Goal: Task Accomplishment & Management: Complete application form

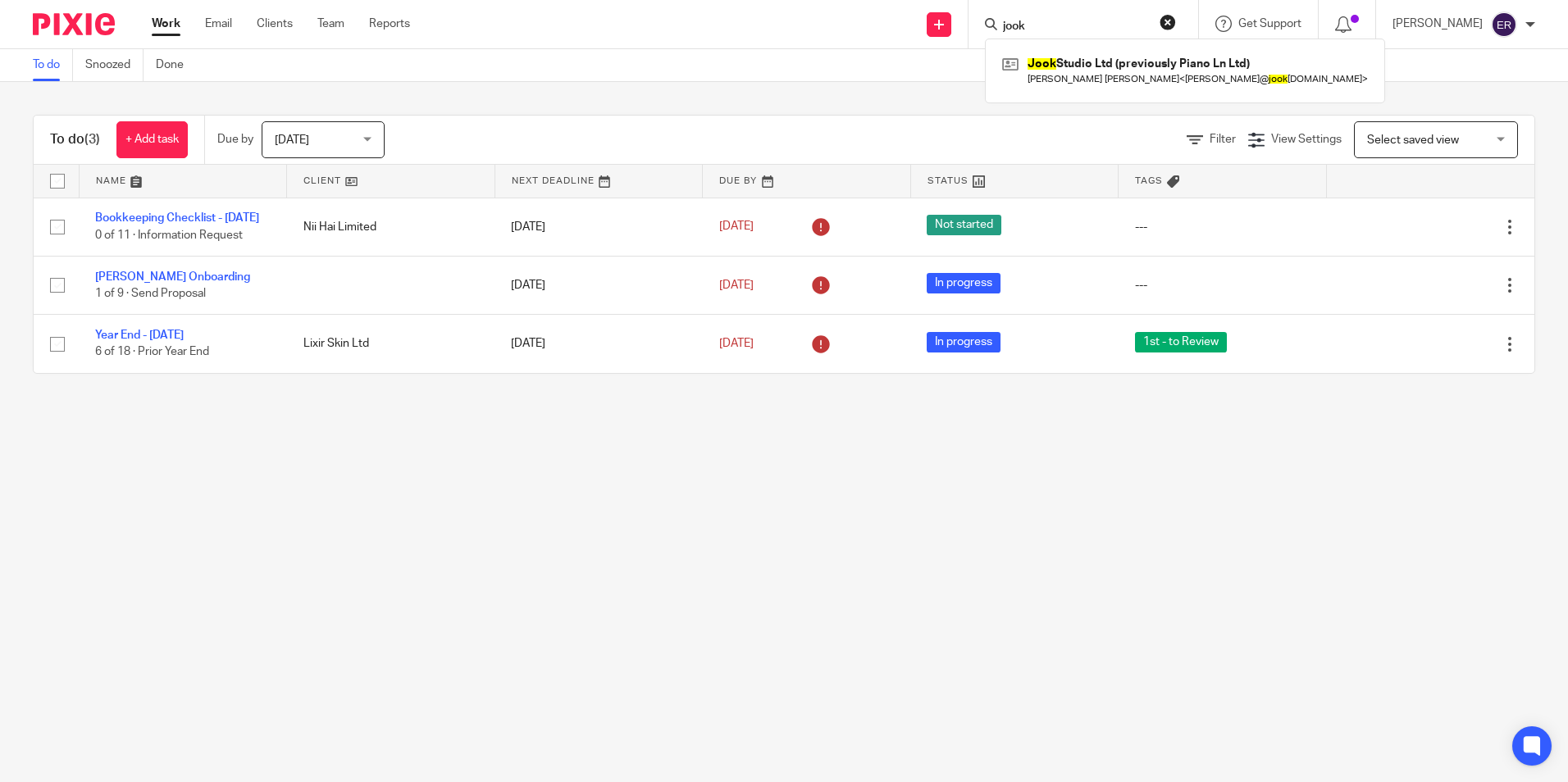
click at [1091, 74] on link at bounding box center [1185, 70] width 374 height 37
click at [1078, 74] on link at bounding box center [1185, 70] width 374 height 37
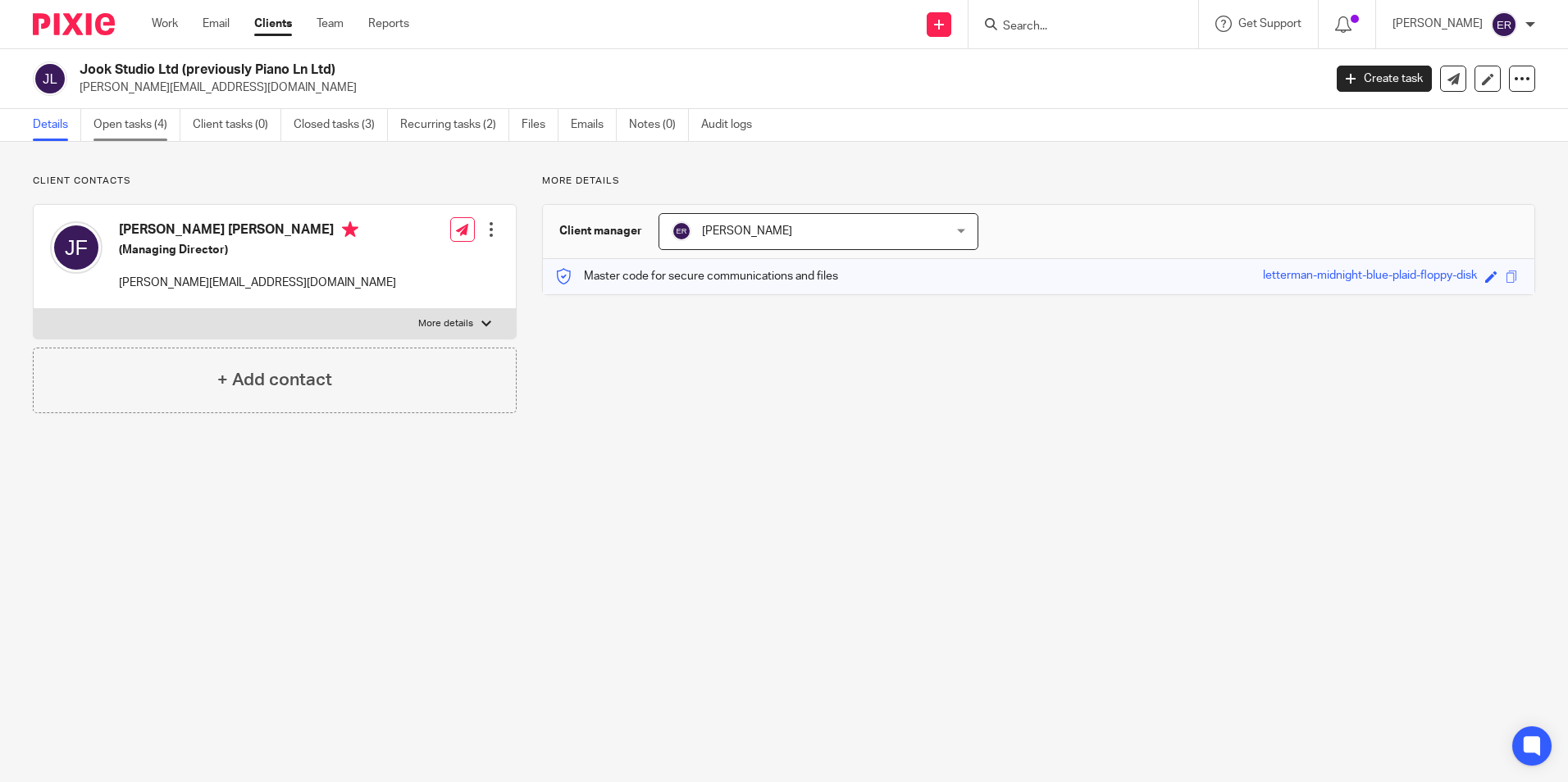
click at [138, 125] on link "Open tasks (4)" at bounding box center [137, 125] width 87 height 32
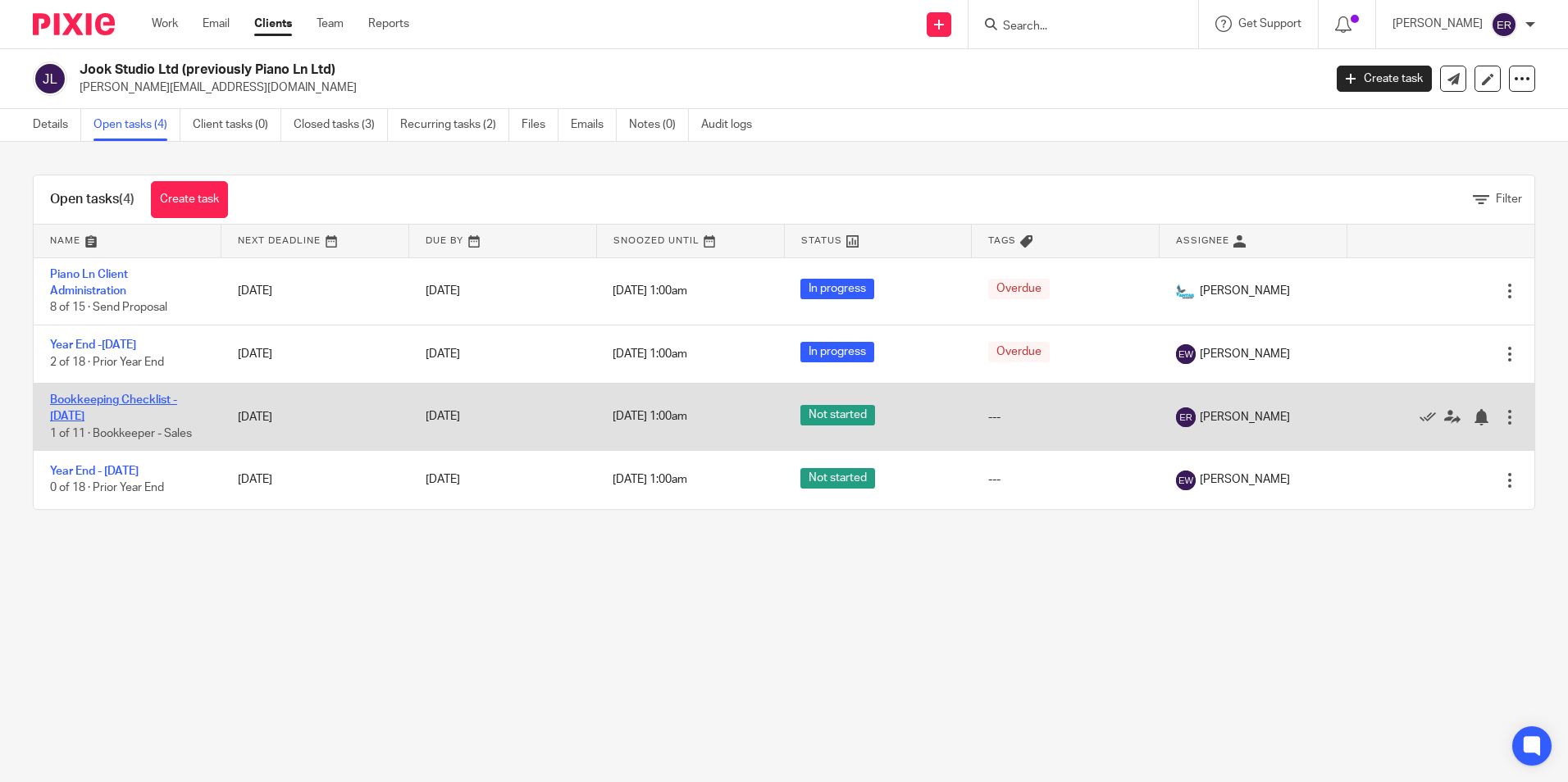
click at [149, 397] on link "Bookkeeping Checklist - [DATE]" at bounding box center [114, 408] width 127 height 28
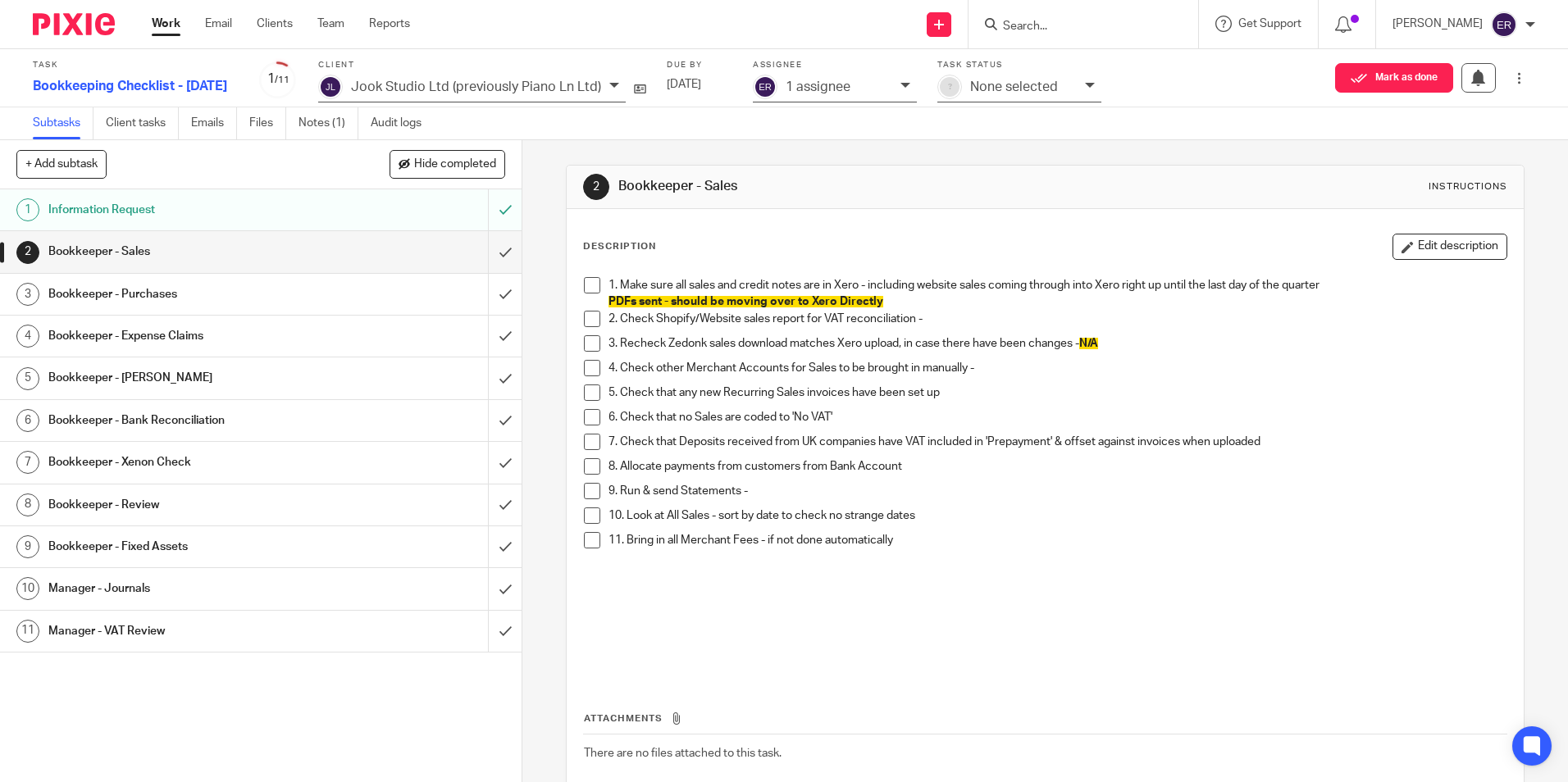
click at [350, 219] on div "Information Request" at bounding box center [260, 210] width 424 height 25
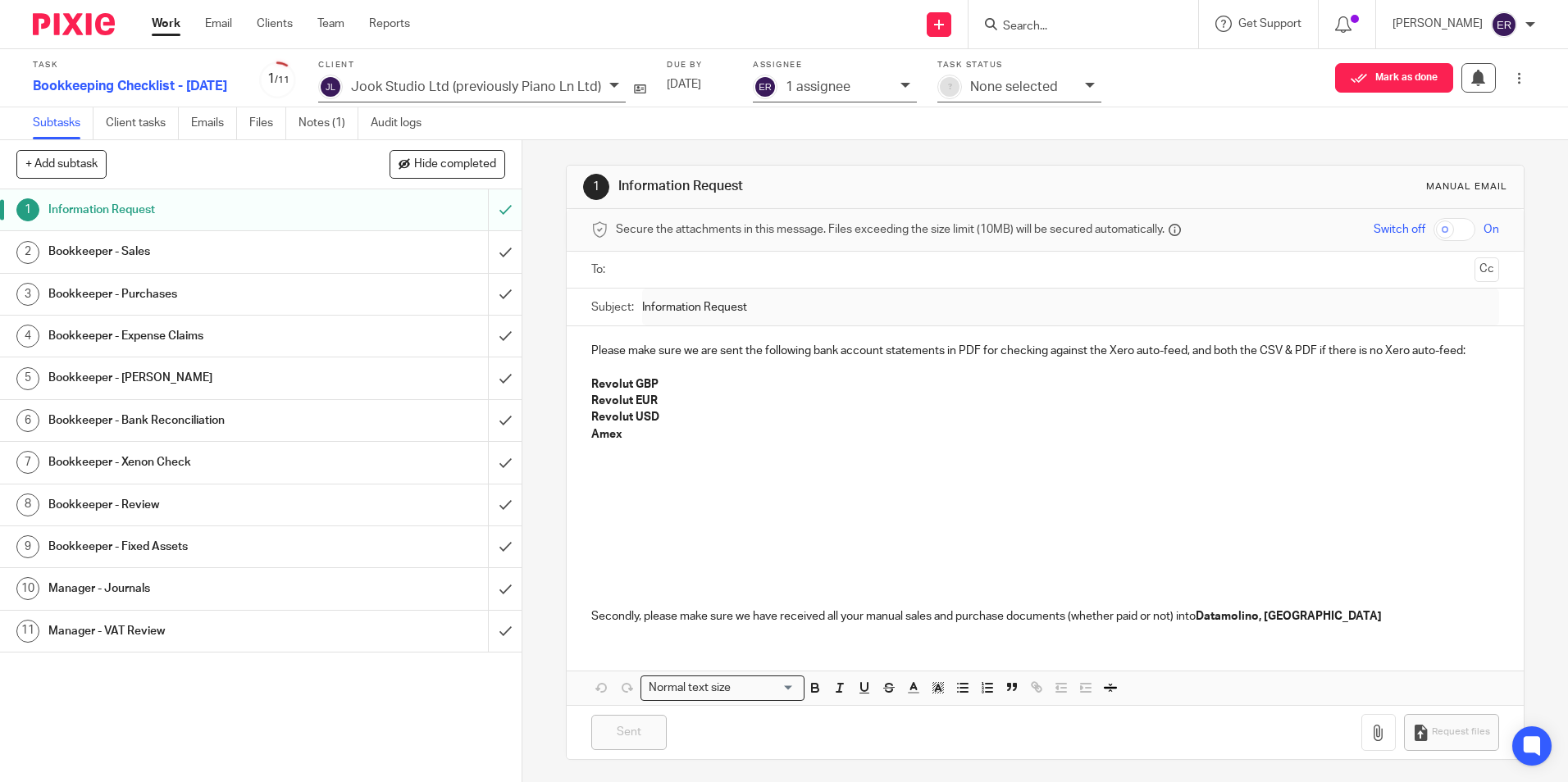
click at [229, 433] on h1 "Bookkeeper - Bank Reconciliation" at bounding box center [189, 420] width 282 height 25
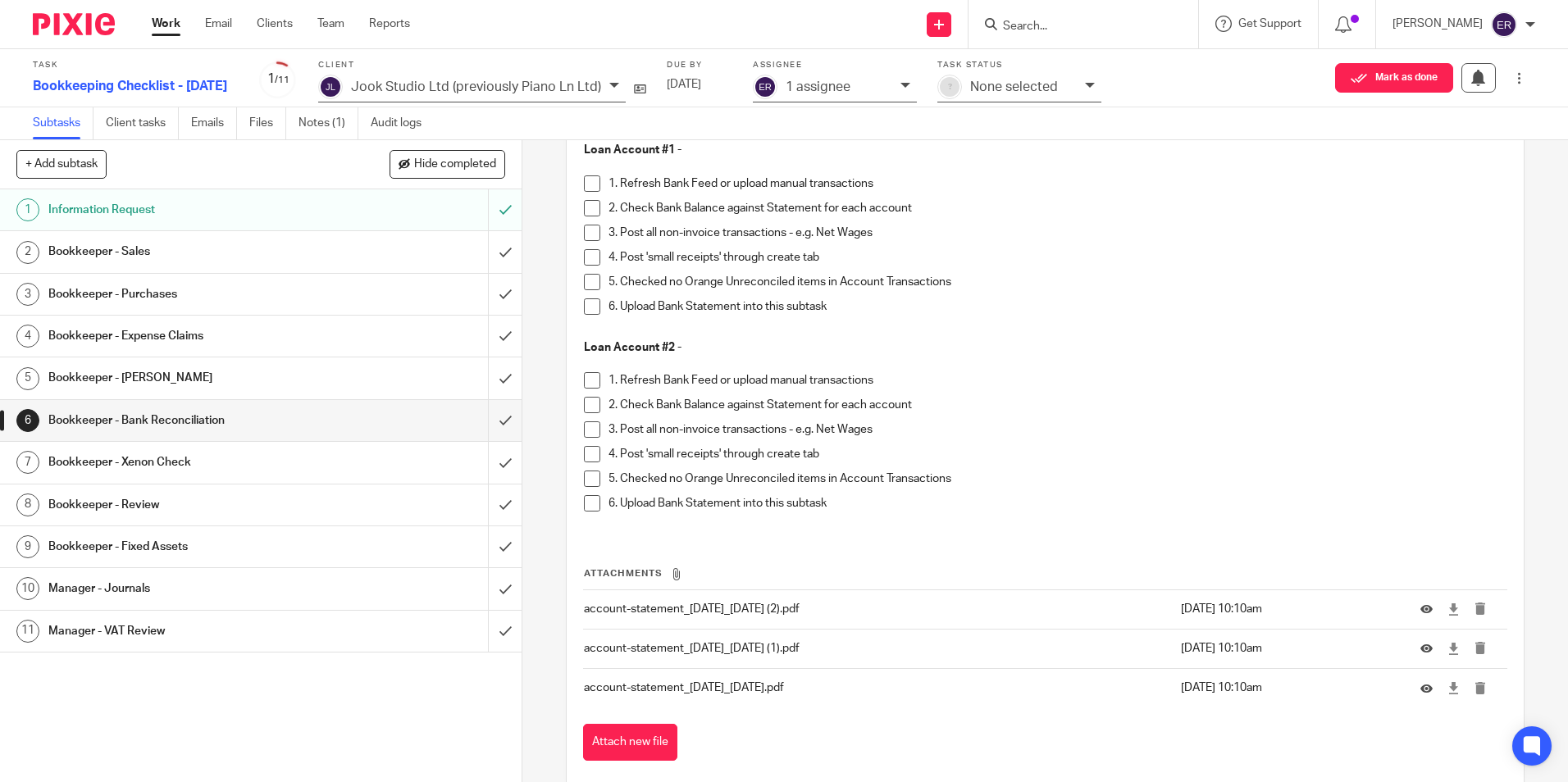
scroll to position [2855, 0]
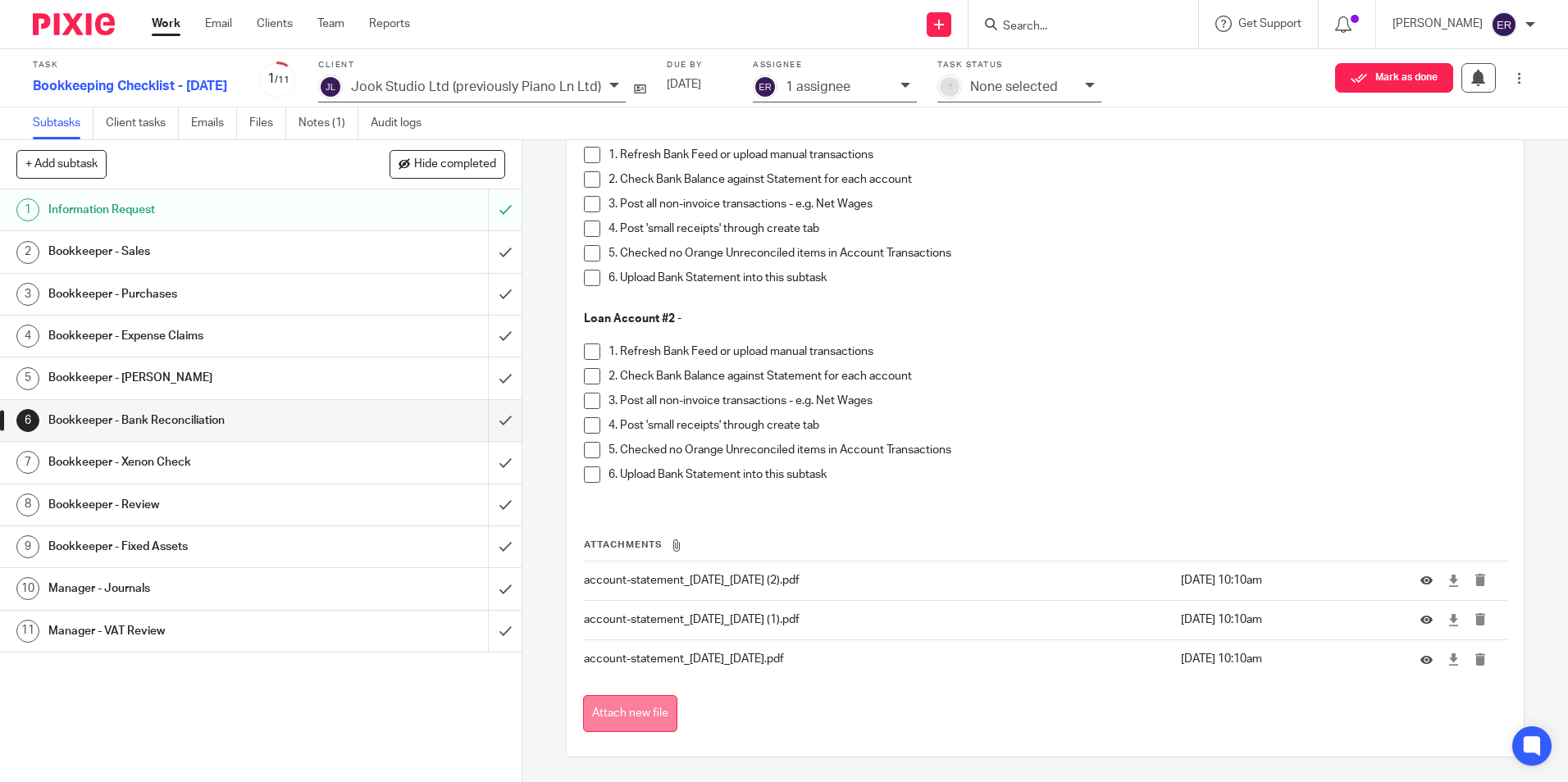
click at [658, 707] on button "Attach new file" at bounding box center [630, 713] width 94 height 37
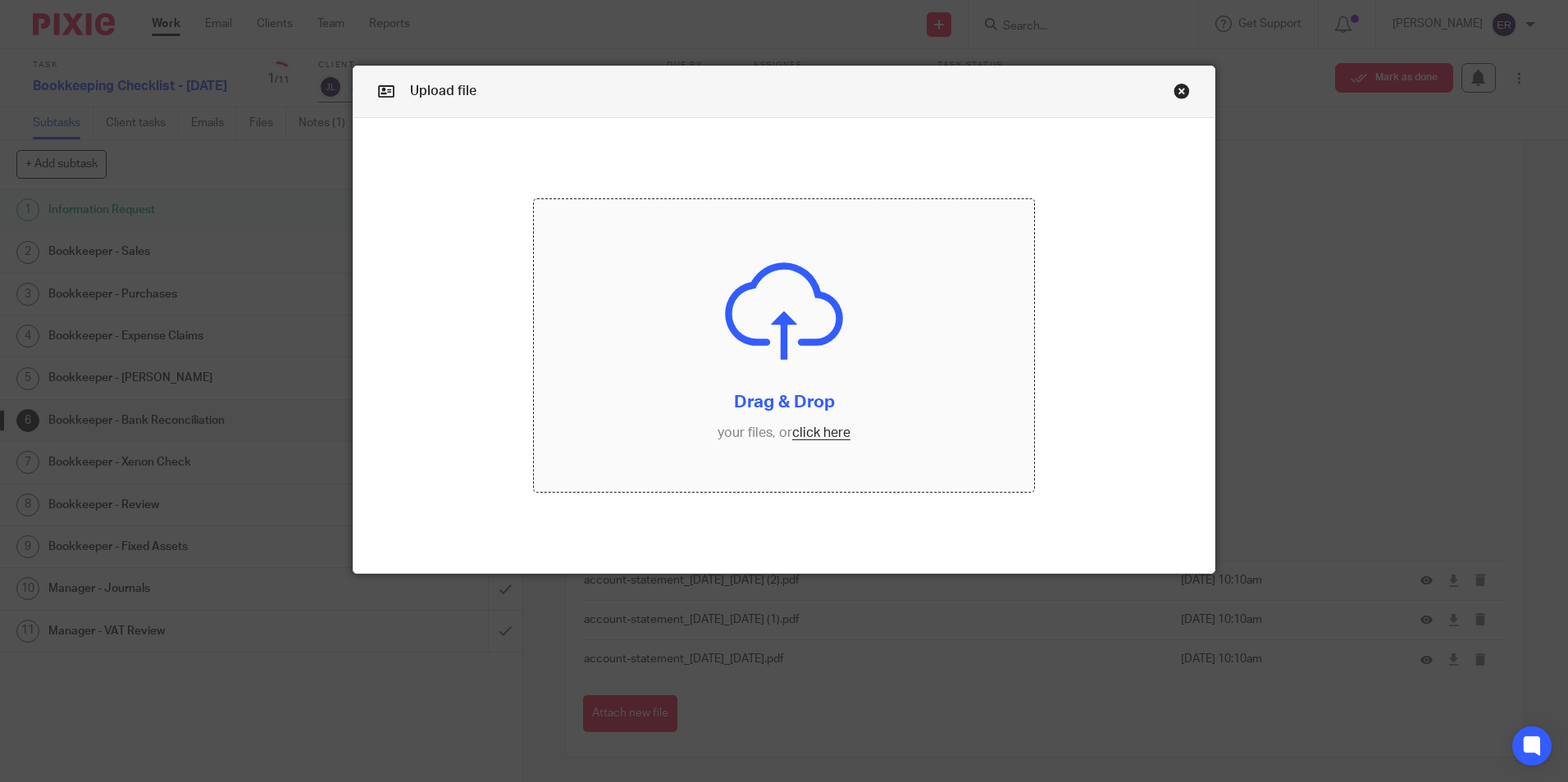
click at [817, 430] on input "file" at bounding box center [784, 346] width 500 height 293
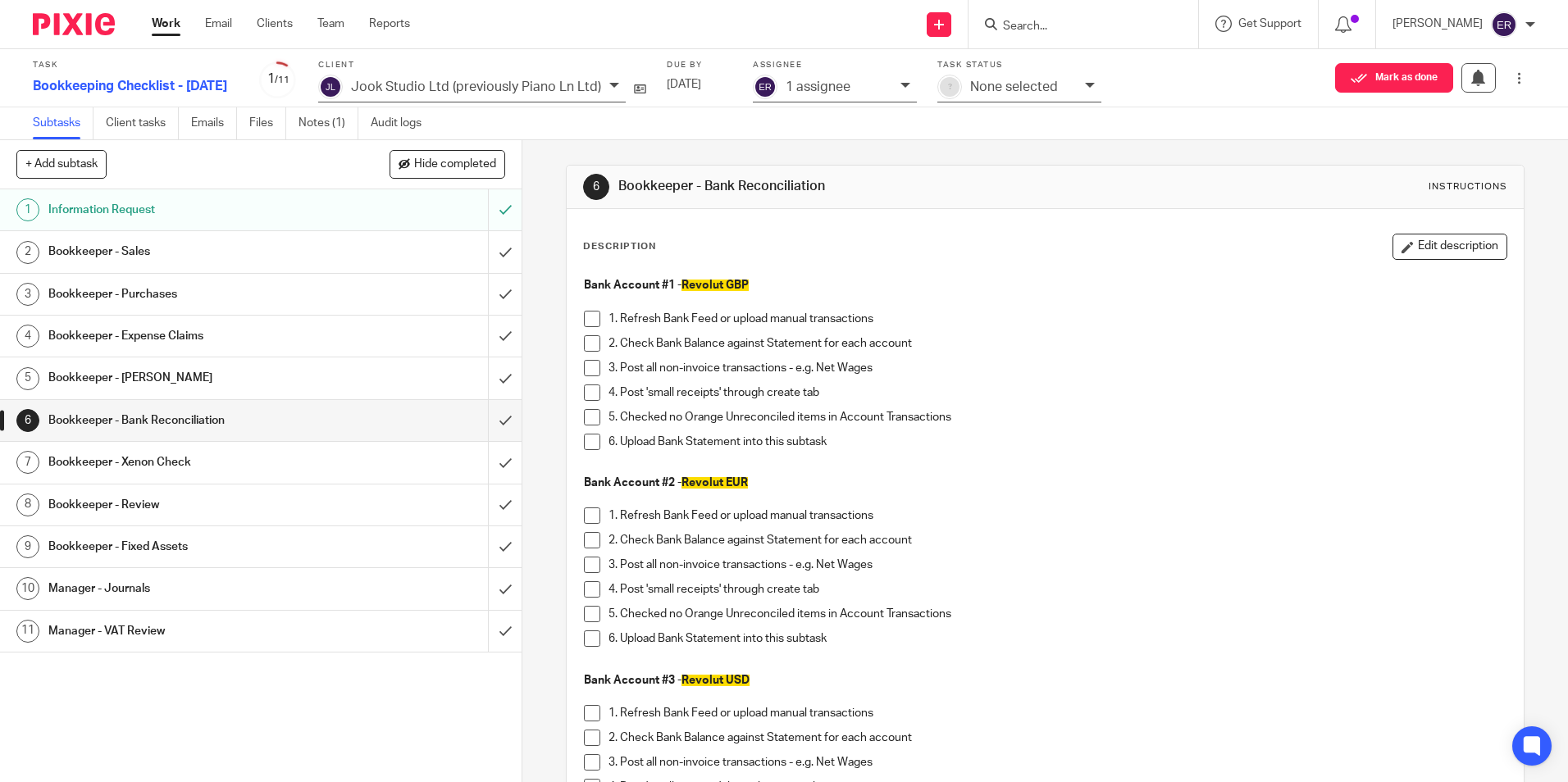
click at [293, 244] on h1 "Bookkeeper - Sales" at bounding box center [189, 251] width 282 height 25
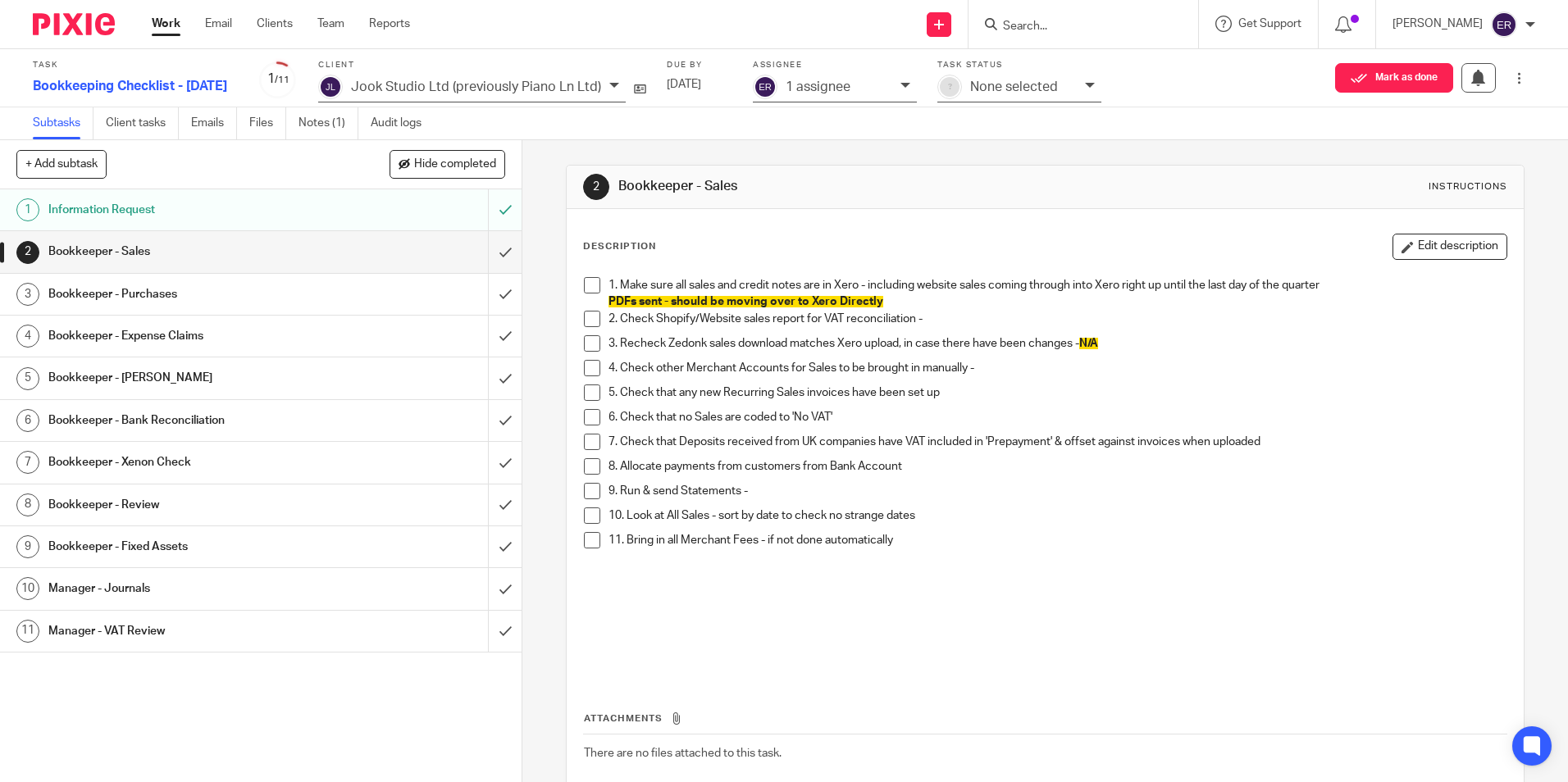
click at [591, 395] on span at bounding box center [592, 392] width 16 height 16
click at [593, 368] on span at bounding box center [592, 368] width 16 height 16
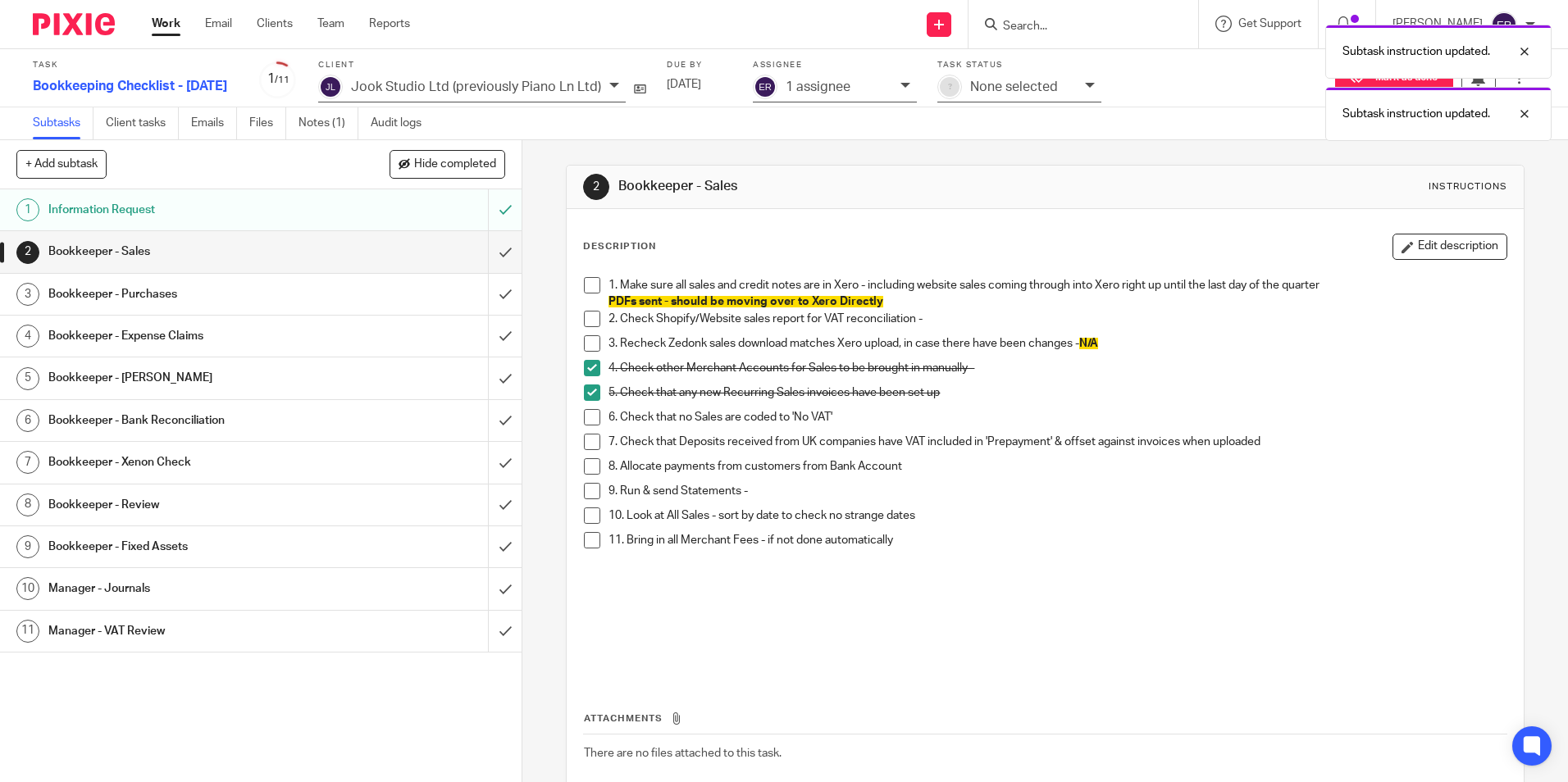
click at [589, 318] on span at bounding box center [592, 318] width 16 height 16
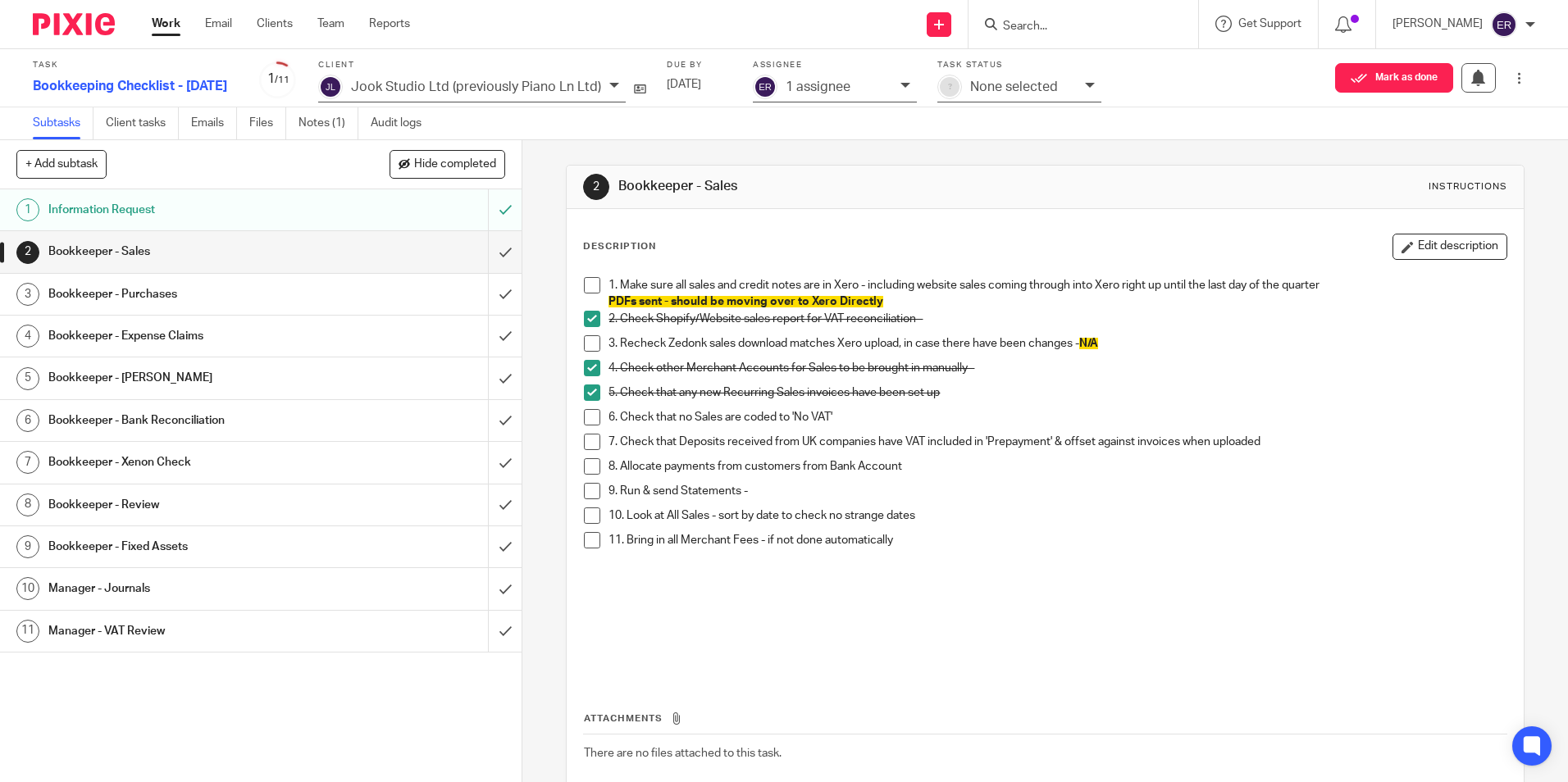
click at [593, 464] on span at bounding box center [592, 466] width 16 height 16
click at [587, 493] on span at bounding box center [592, 491] width 16 height 16
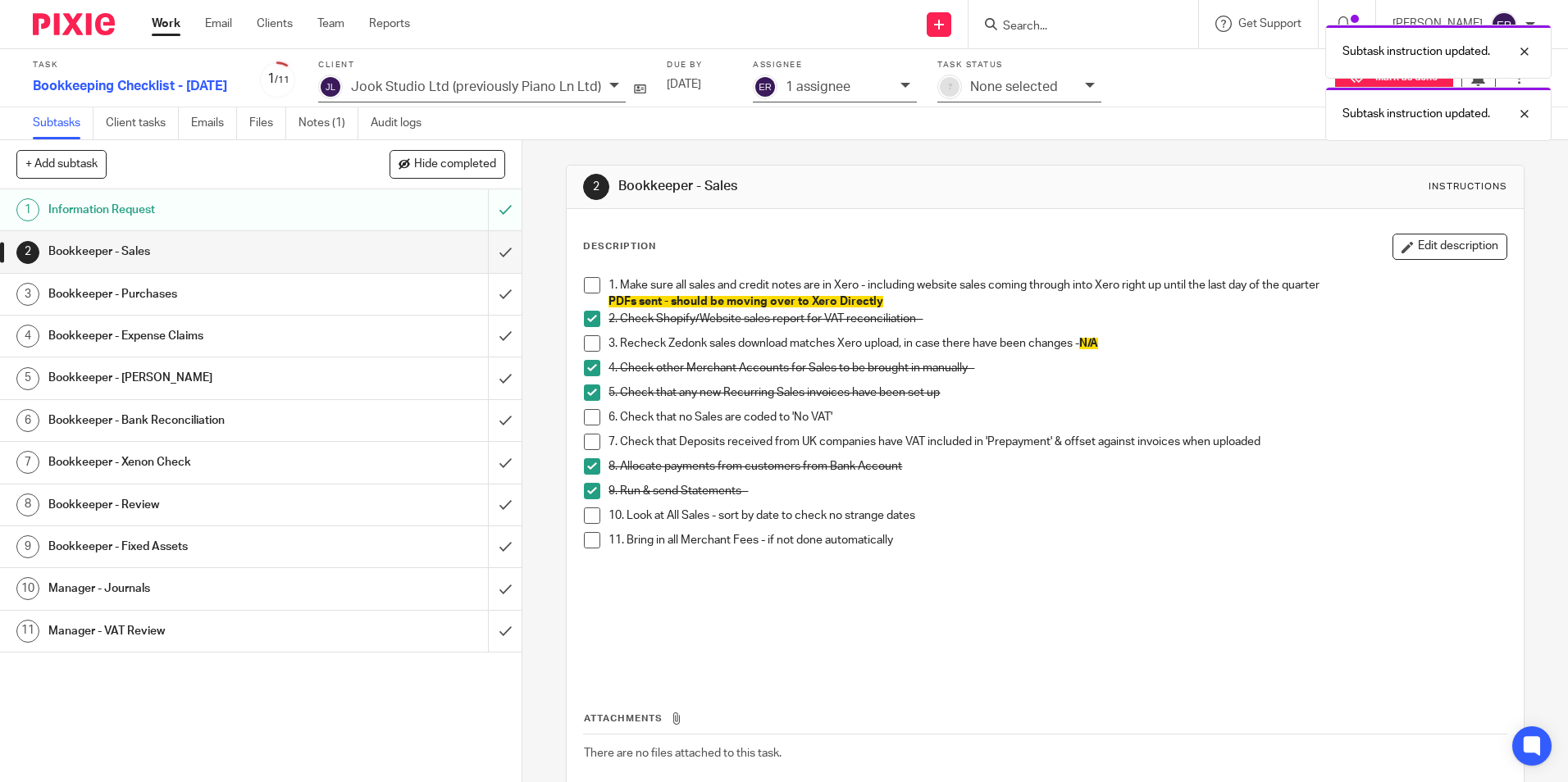
click at [589, 516] on span at bounding box center [592, 515] width 16 height 16
click at [592, 542] on span at bounding box center [592, 540] width 16 height 16
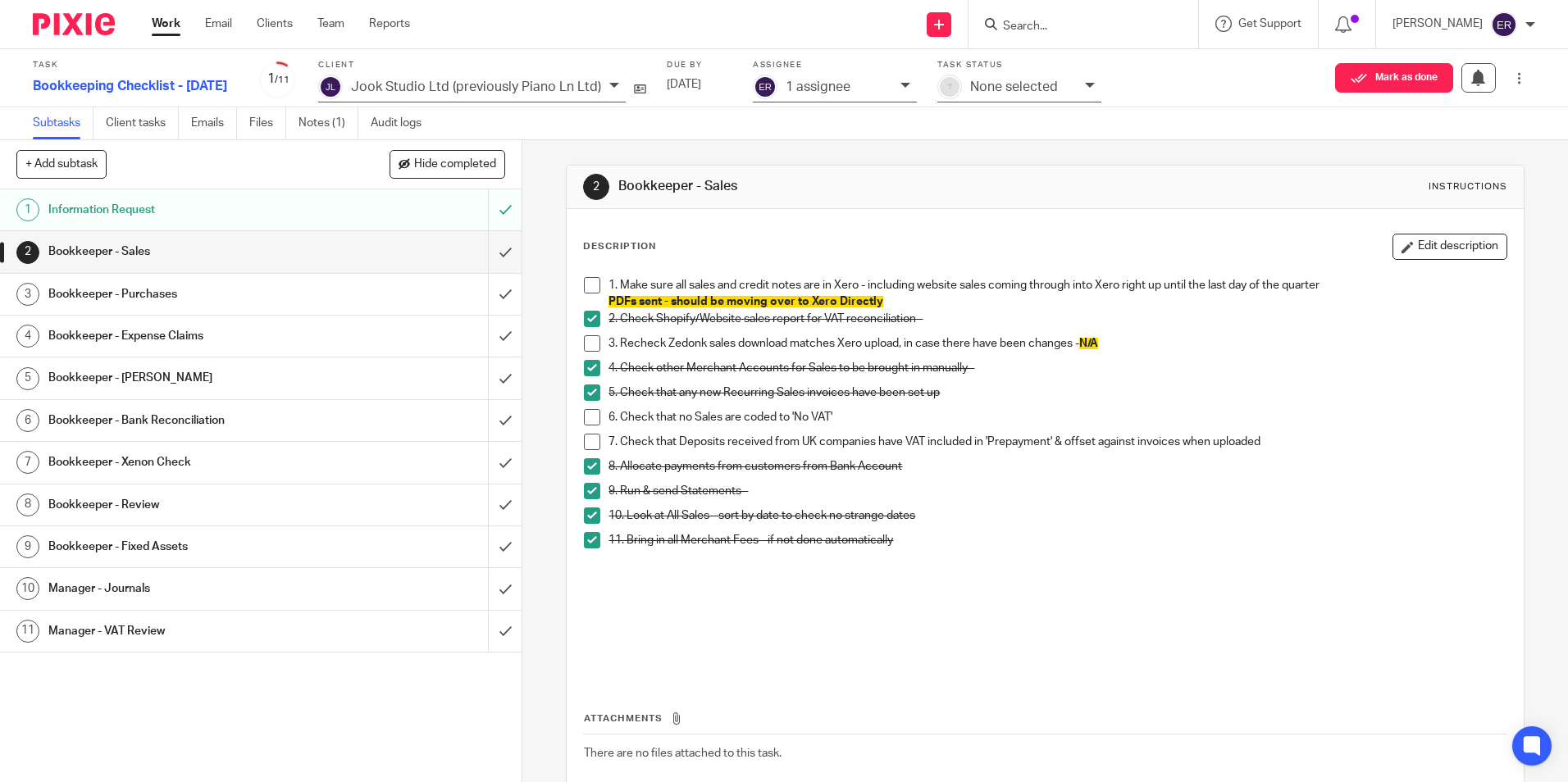
click at [262, 285] on h1 "Bookkeeper - Purchases" at bounding box center [189, 294] width 282 height 25
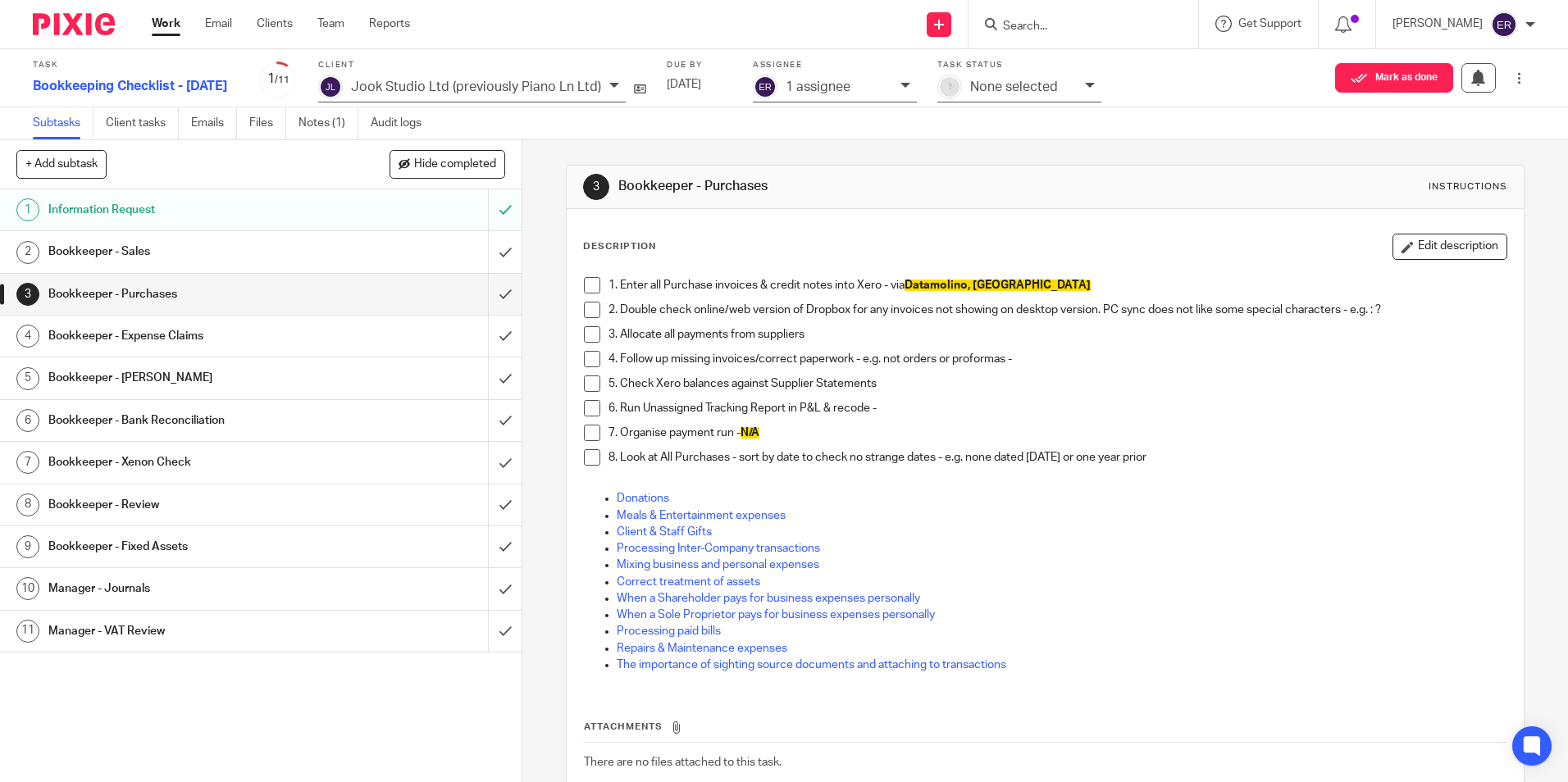
click at [341, 340] on div "Bookkeeper - Expense Claims" at bounding box center [260, 336] width 424 height 25
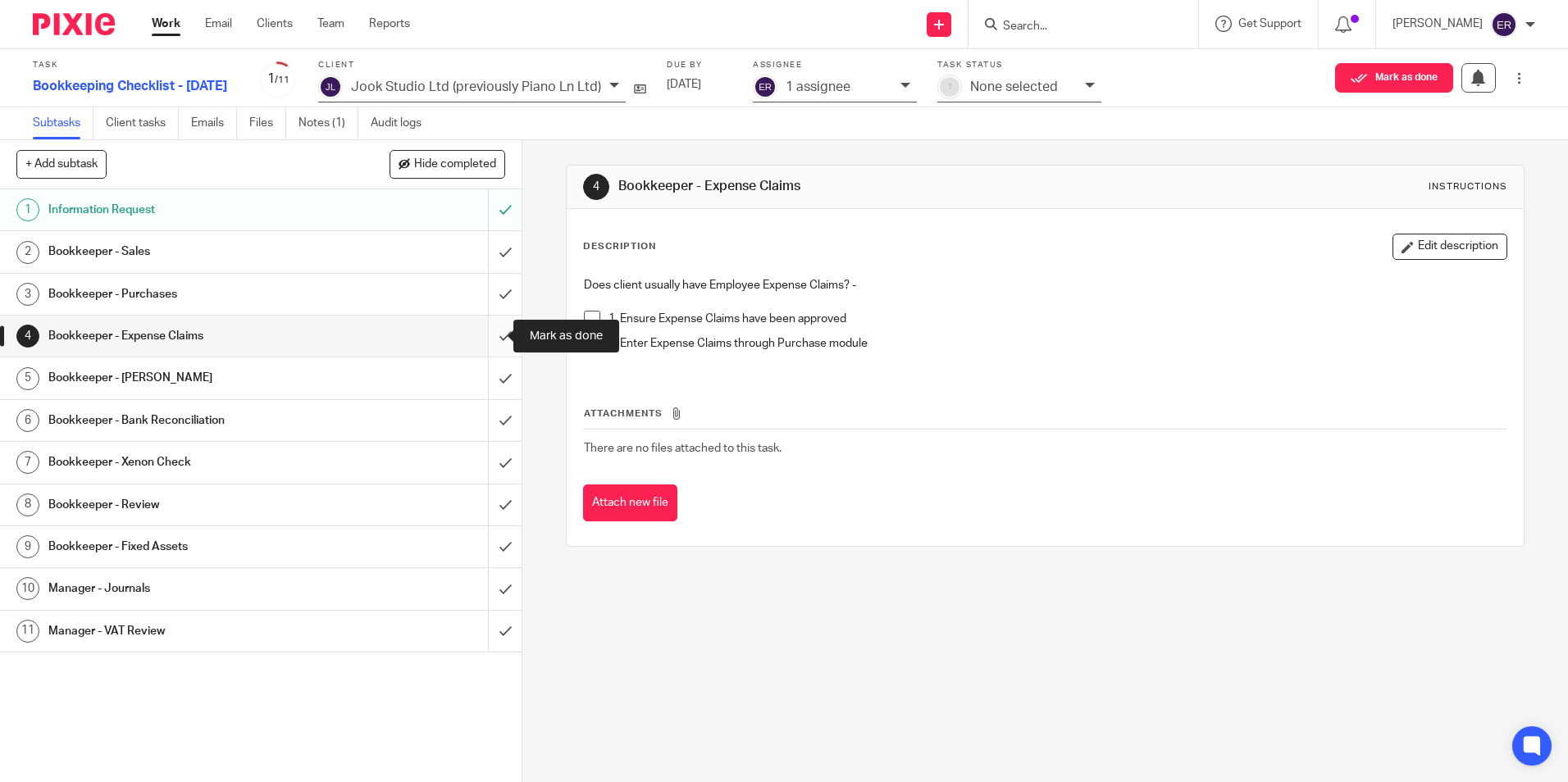
click at [497, 336] on input "submit" at bounding box center [261, 336] width 521 height 41
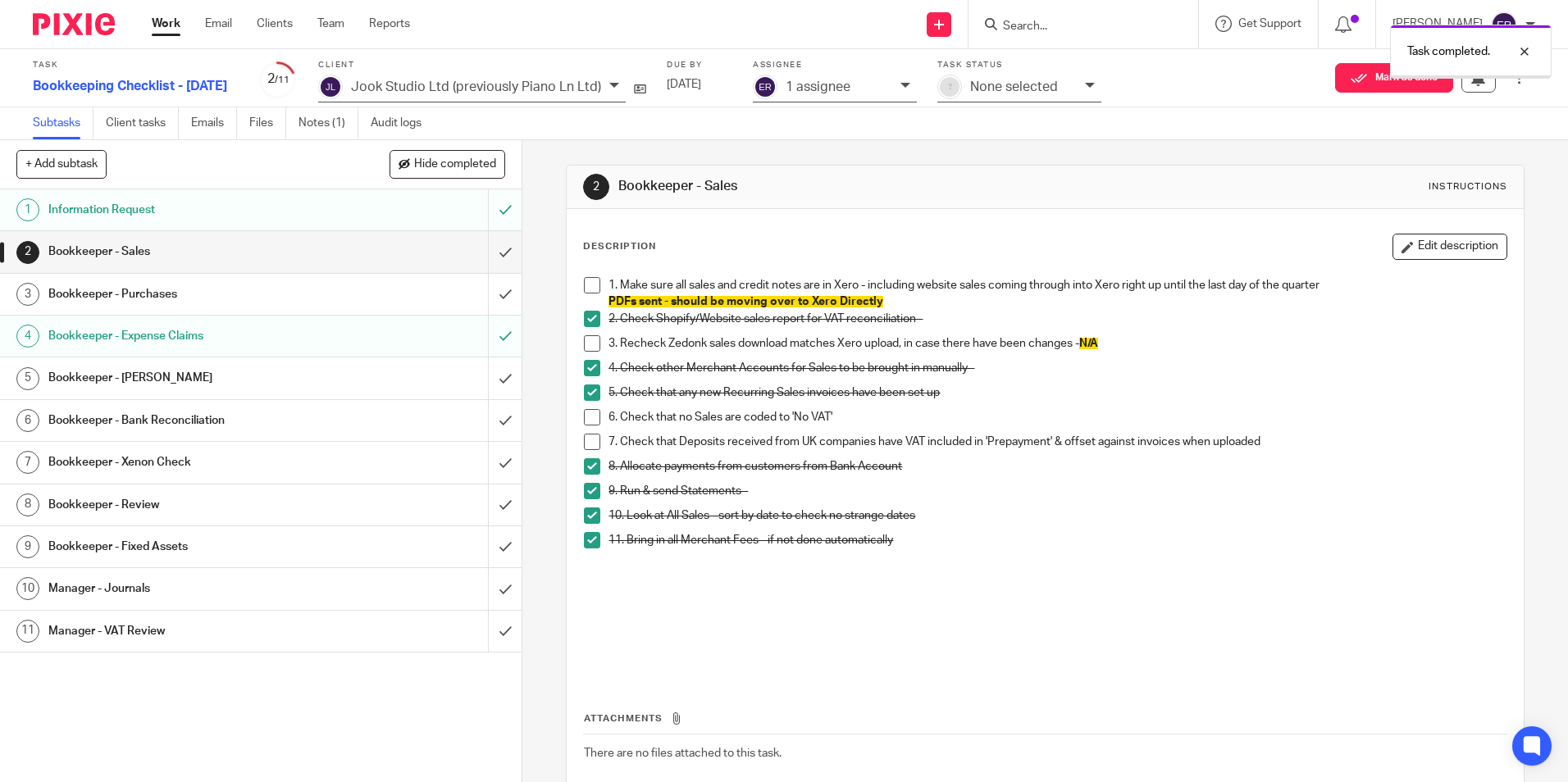
click at [402, 373] on div "Bookkeeper - [PERSON_NAME]" at bounding box center [260, 378] width 424 height 25
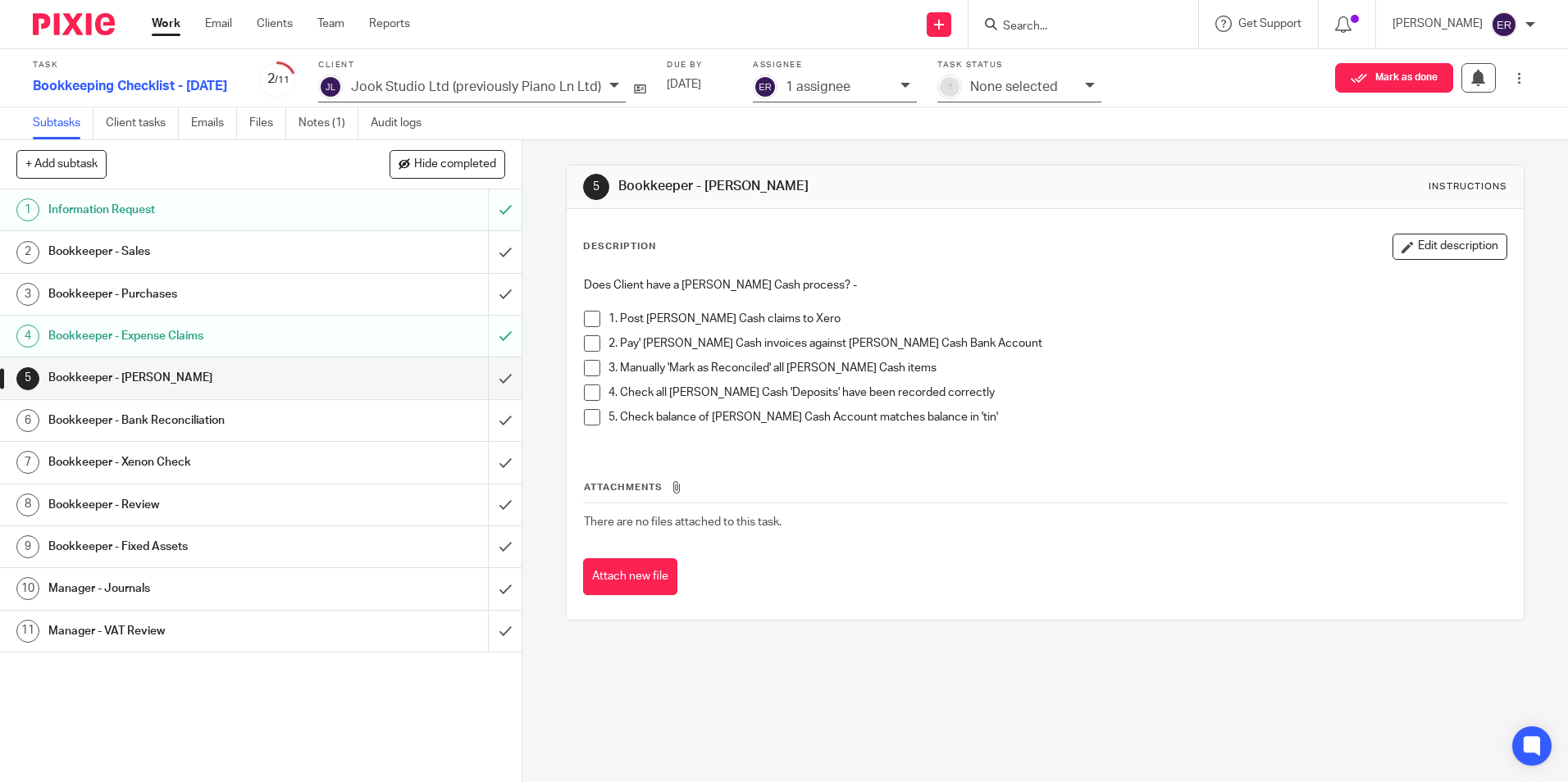
click at [193, 416] on h1 "Bookkeeper - Bank Reconciliation" at bounding box center [189, 420] width 282 height 25
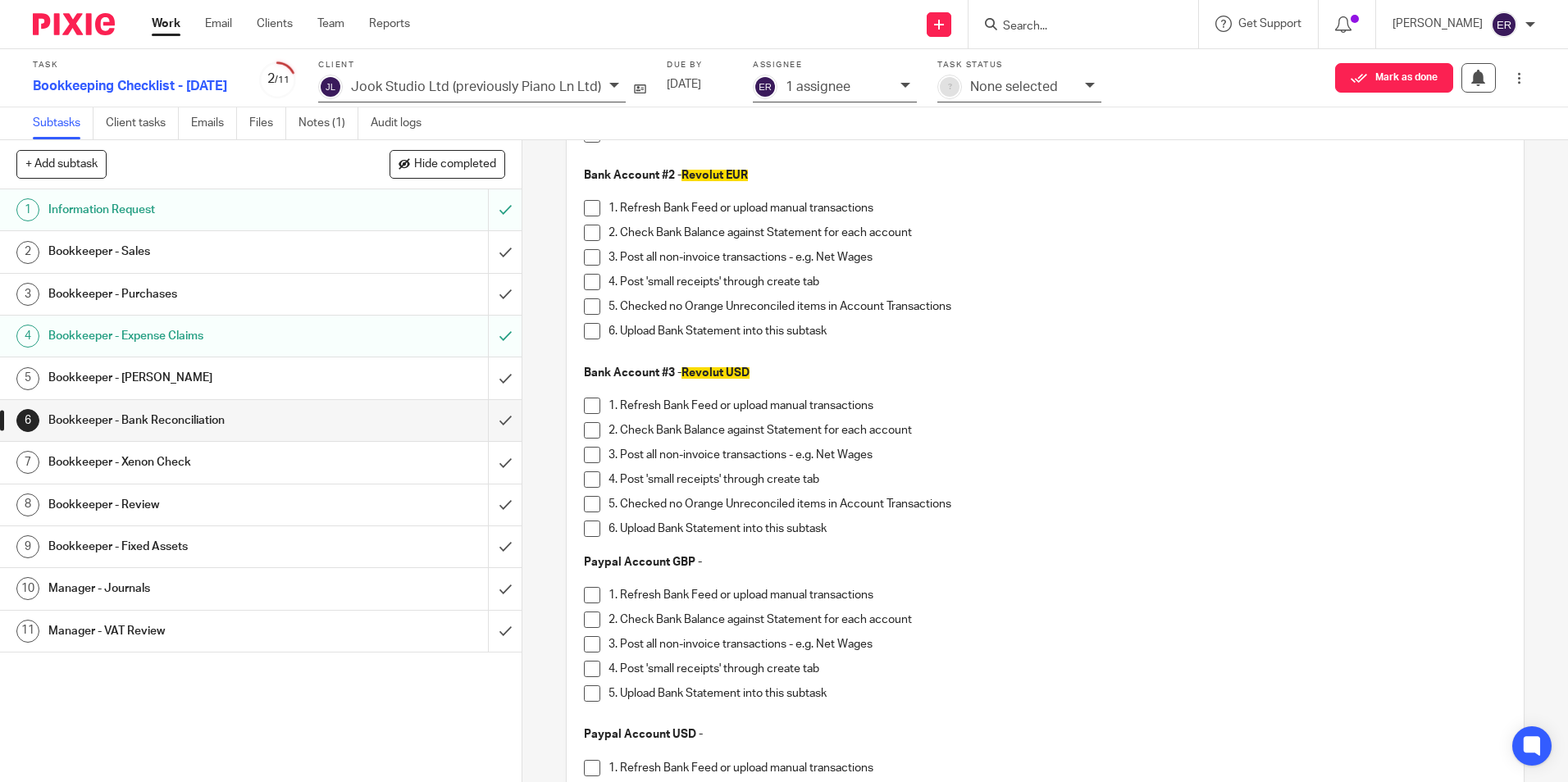
scroll to position [328, 0]
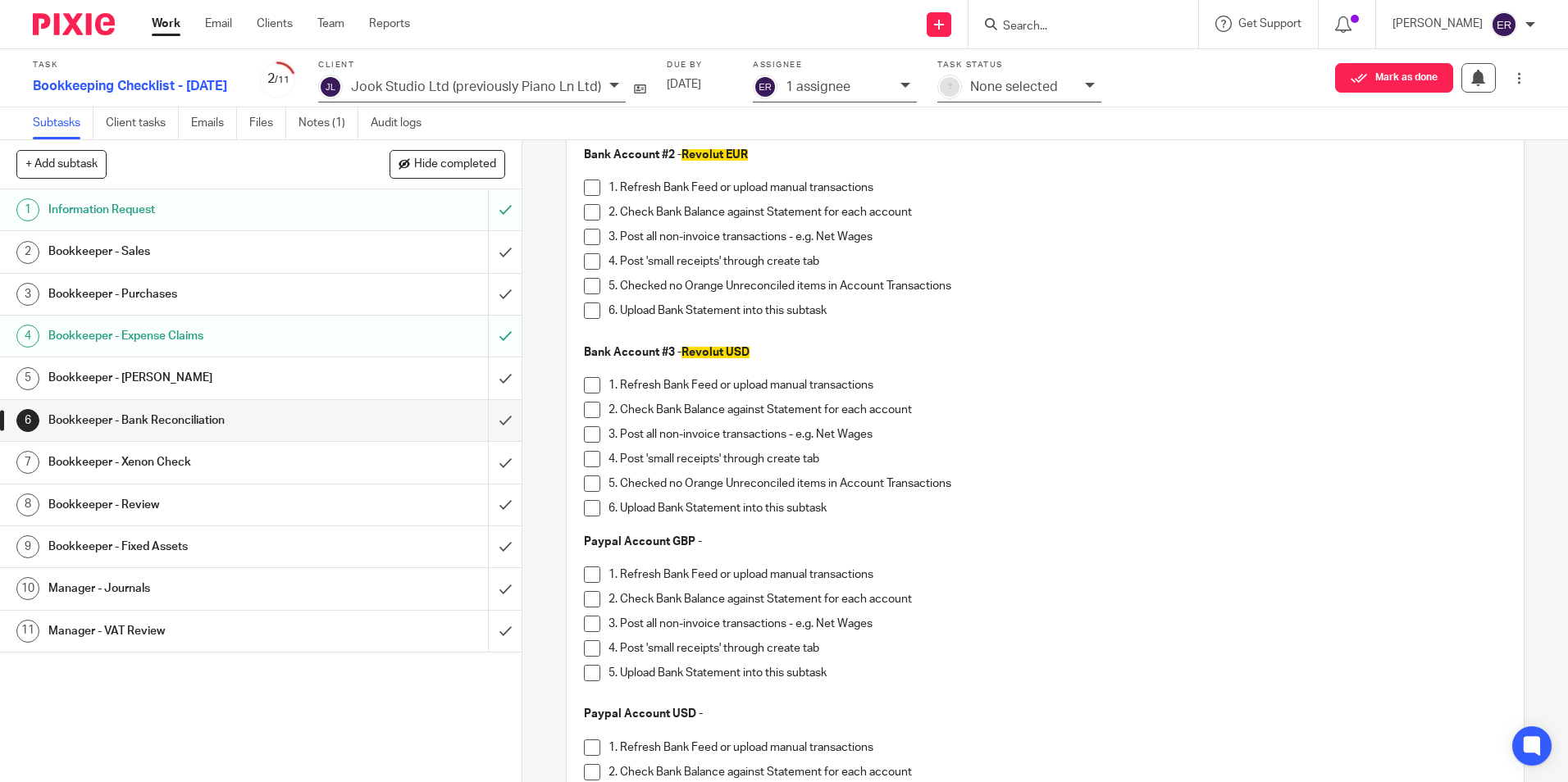
click at [592, 385] on span at bounding box center [592, 385] width 16 height 16
click at [584, 412] on span at bounding box center [592, 409] width 16 height 16
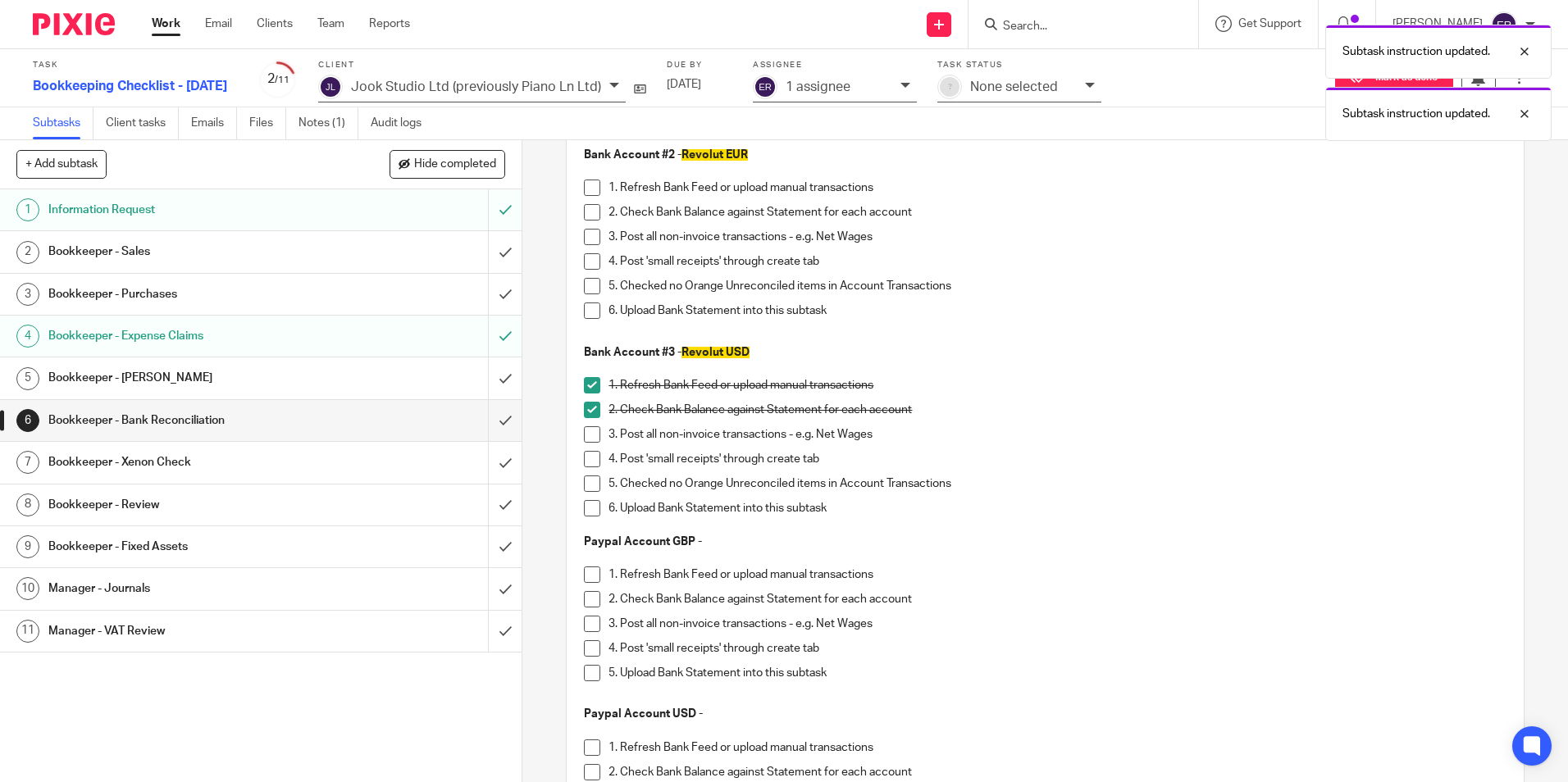
click at [584, 431] on span at bounding box center [592, 434] width 16 height 16
click at [584, 459] on span at bounding box center [592, 459] width 16 height 16
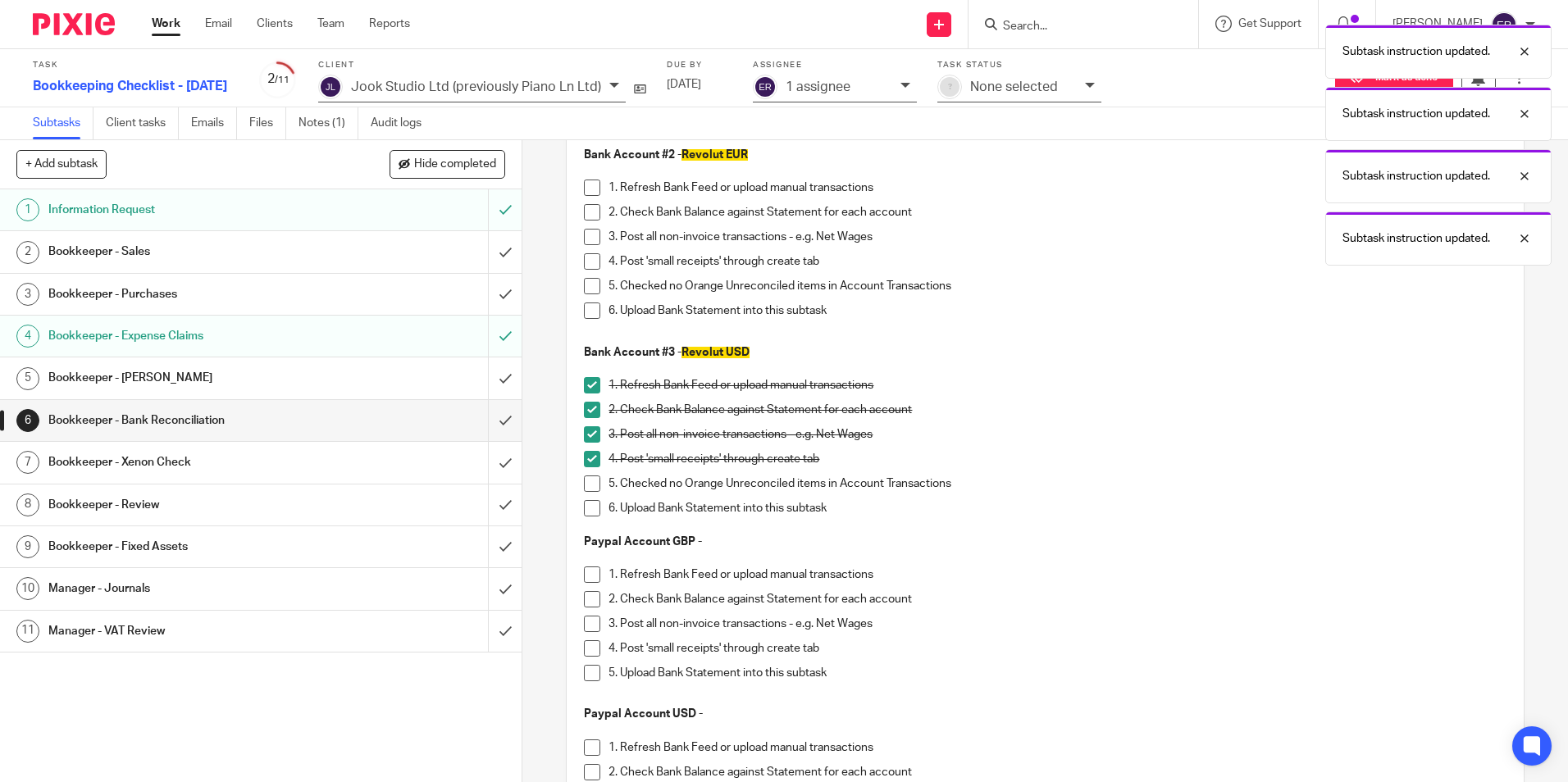
click at [584, 486] on span at bounding box center [592, 483] width 16 height 16
click at [584, 513] on span at bounding box center [592, 508] width 16 height 16
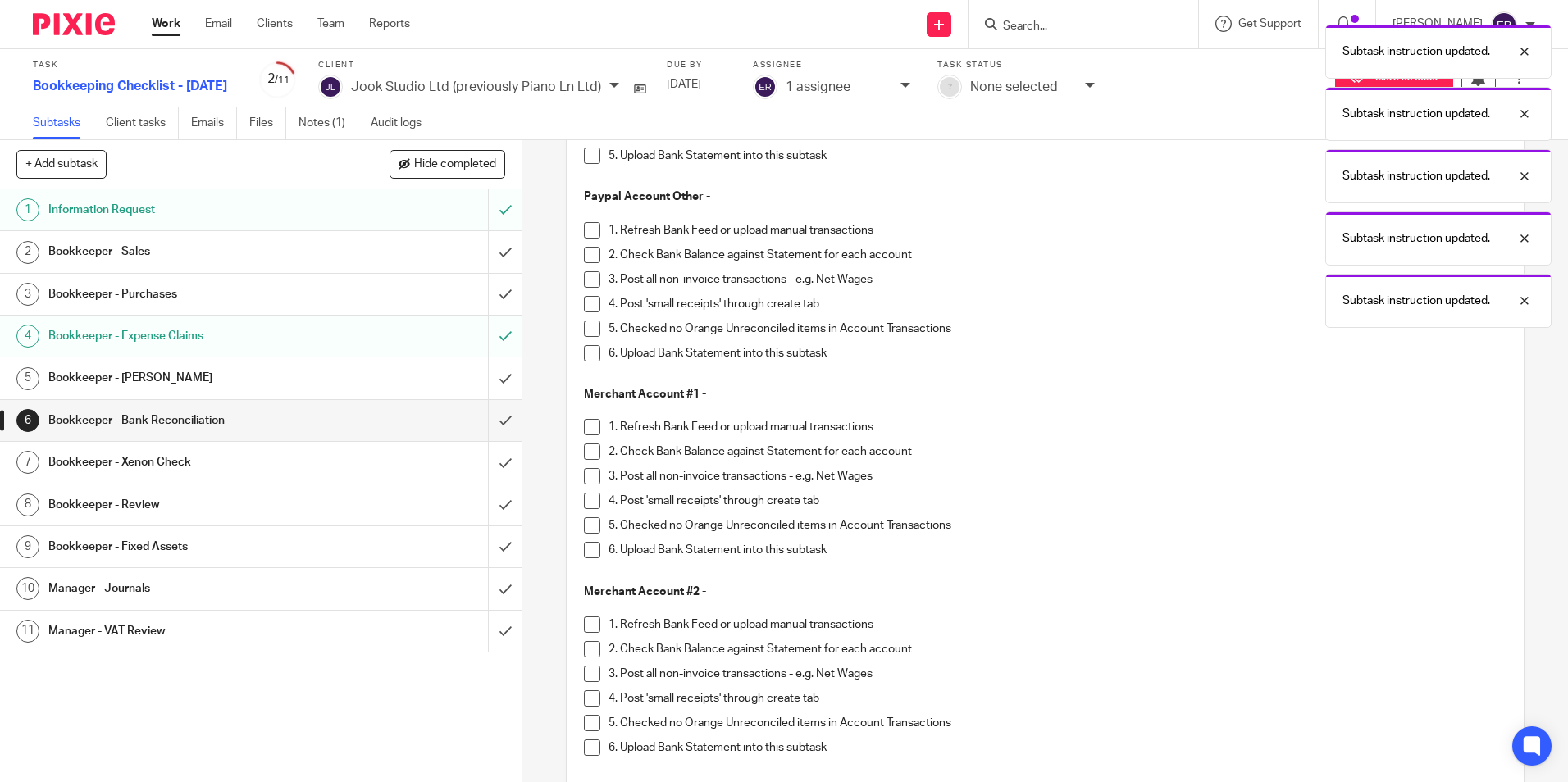
scroll to position [1230, 0]
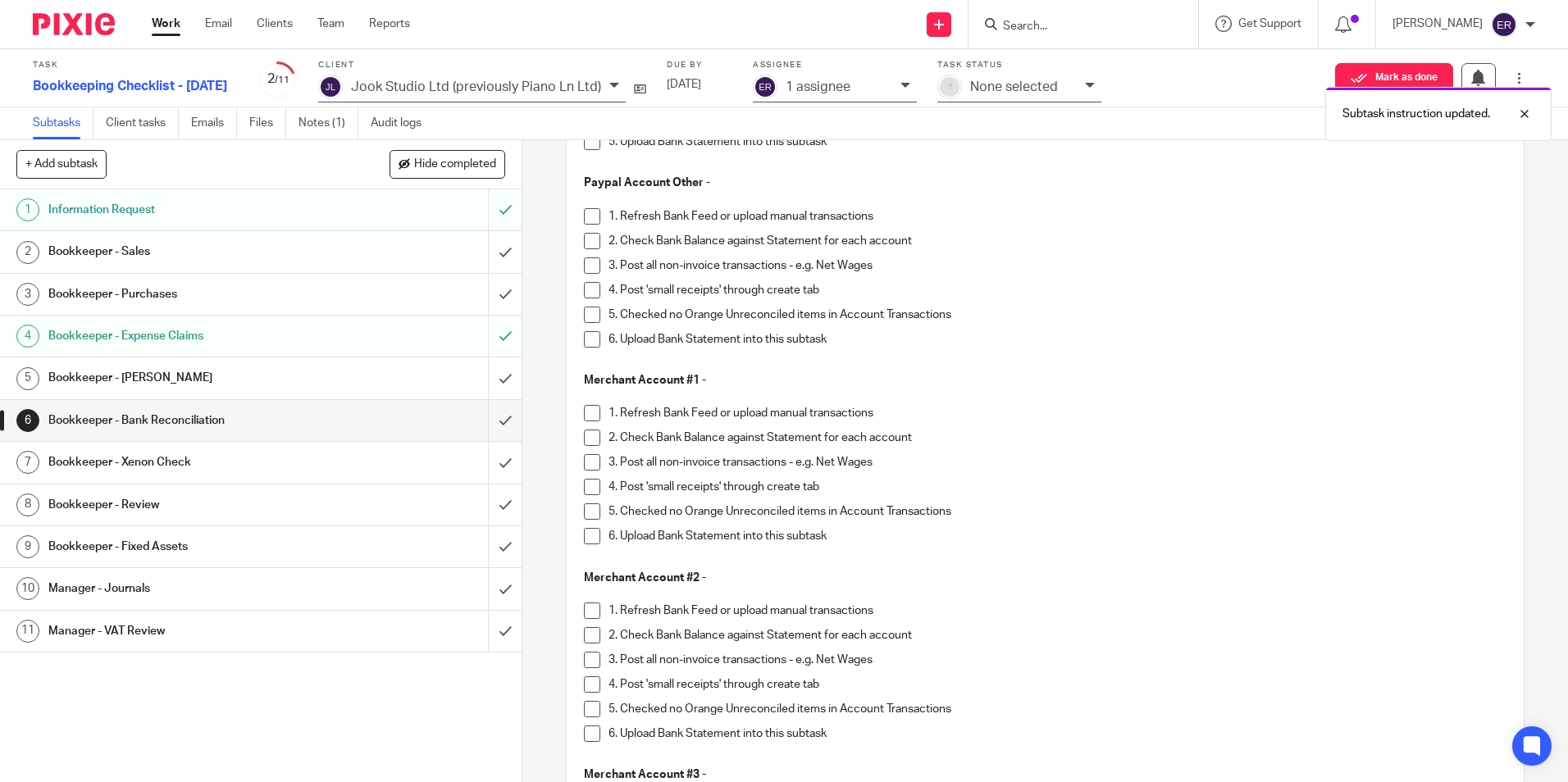
drag, startPoint x: 590, startPoint y: 416, endPoint x: 592, endPoint y: 434, distance: 18.1
click at [590, 417] on span at bounding box center [592, 413] width 16 height 16
click at [589, 436] on span at bounding box center [592, 437] width 16 height 16
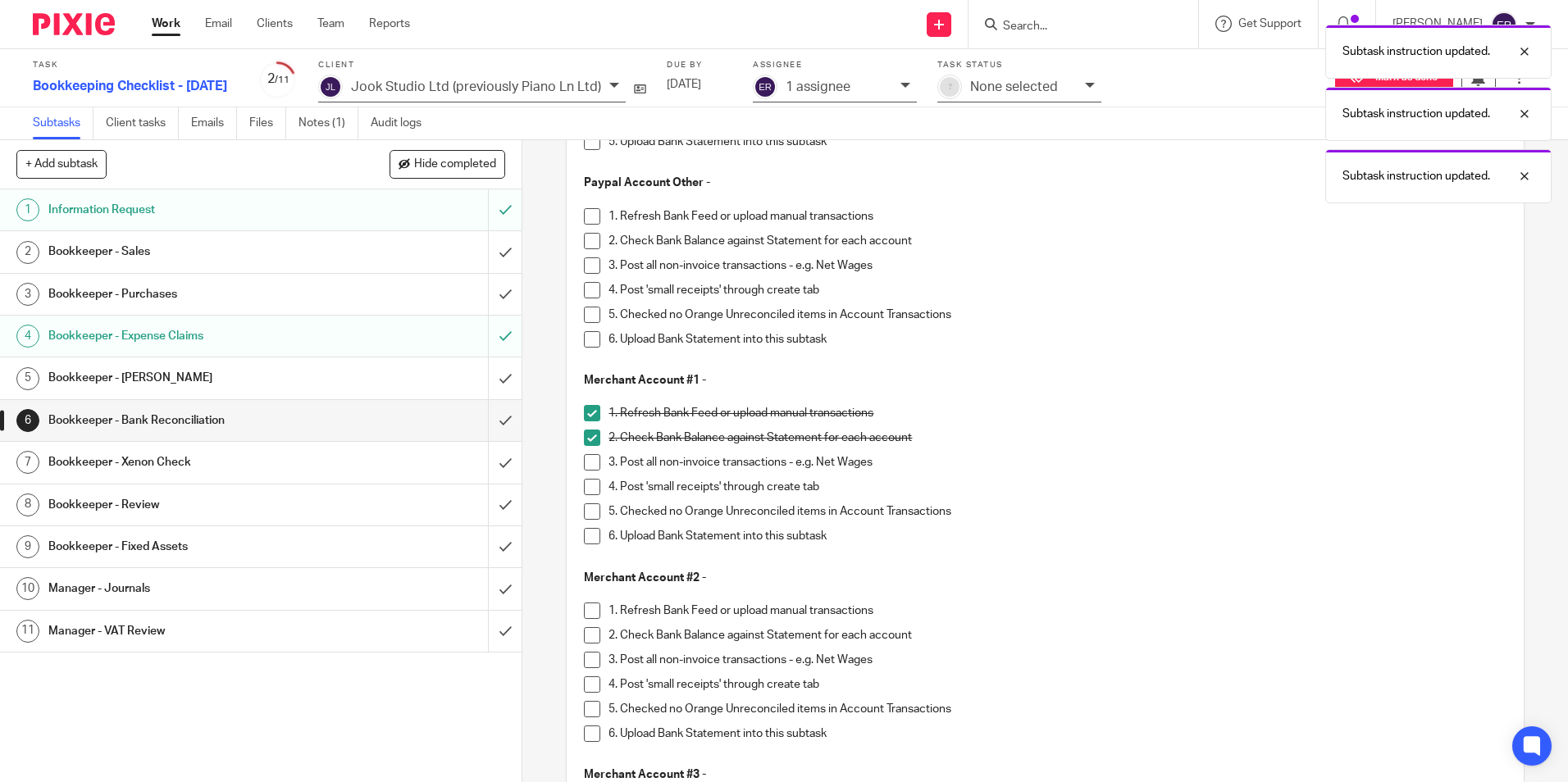
click at [587, 460] on span at bounding box center [592, 462] width 16 height 16
click at [585, 481] on span at bounding box center [592, 487] width 16 height 16
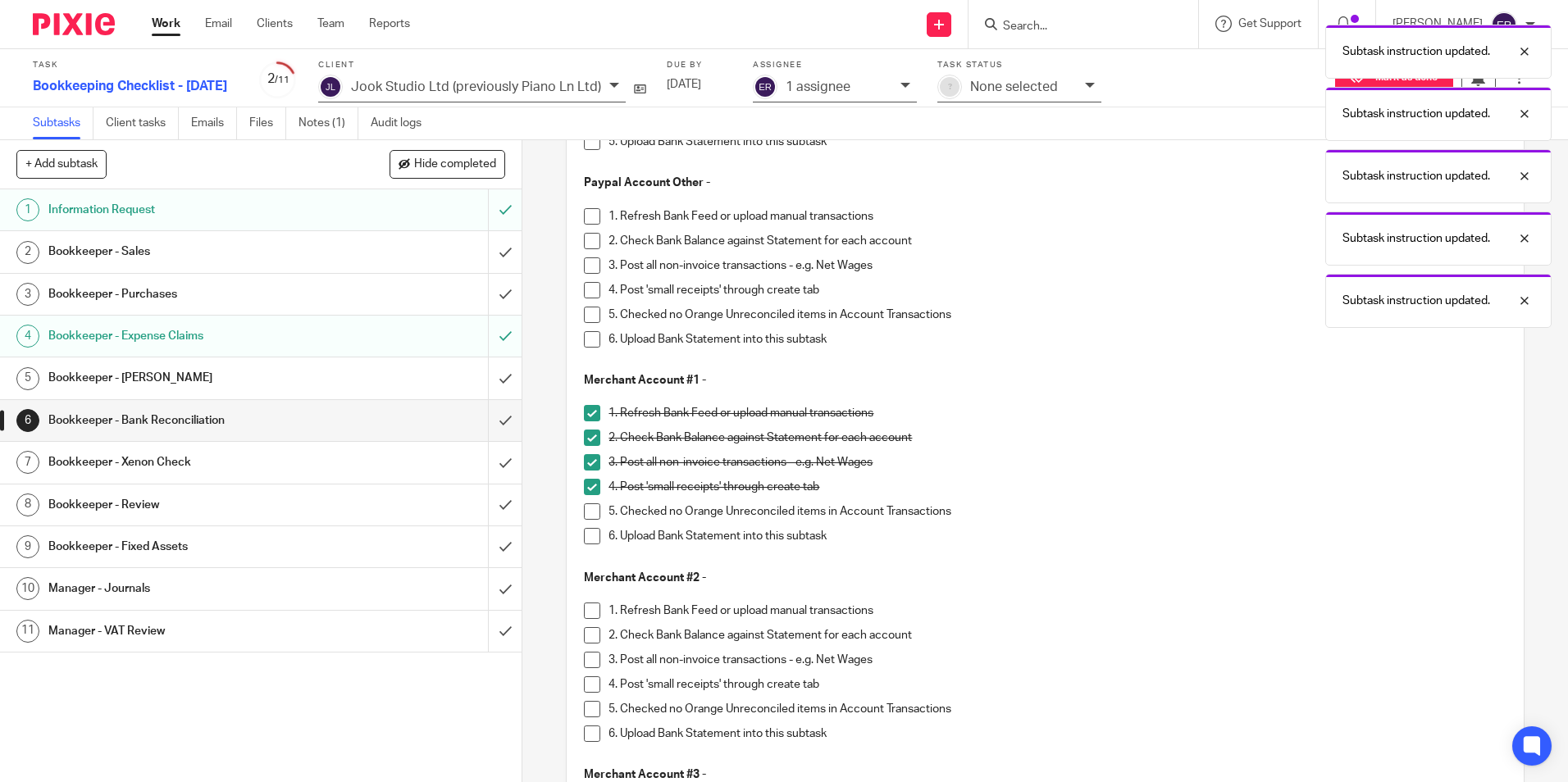
click at [585, 517] on span at bounding box center [592, 511] width 16 height 16
click at [589, 536] on span at bounding box center [592, 536] width 16 height 16
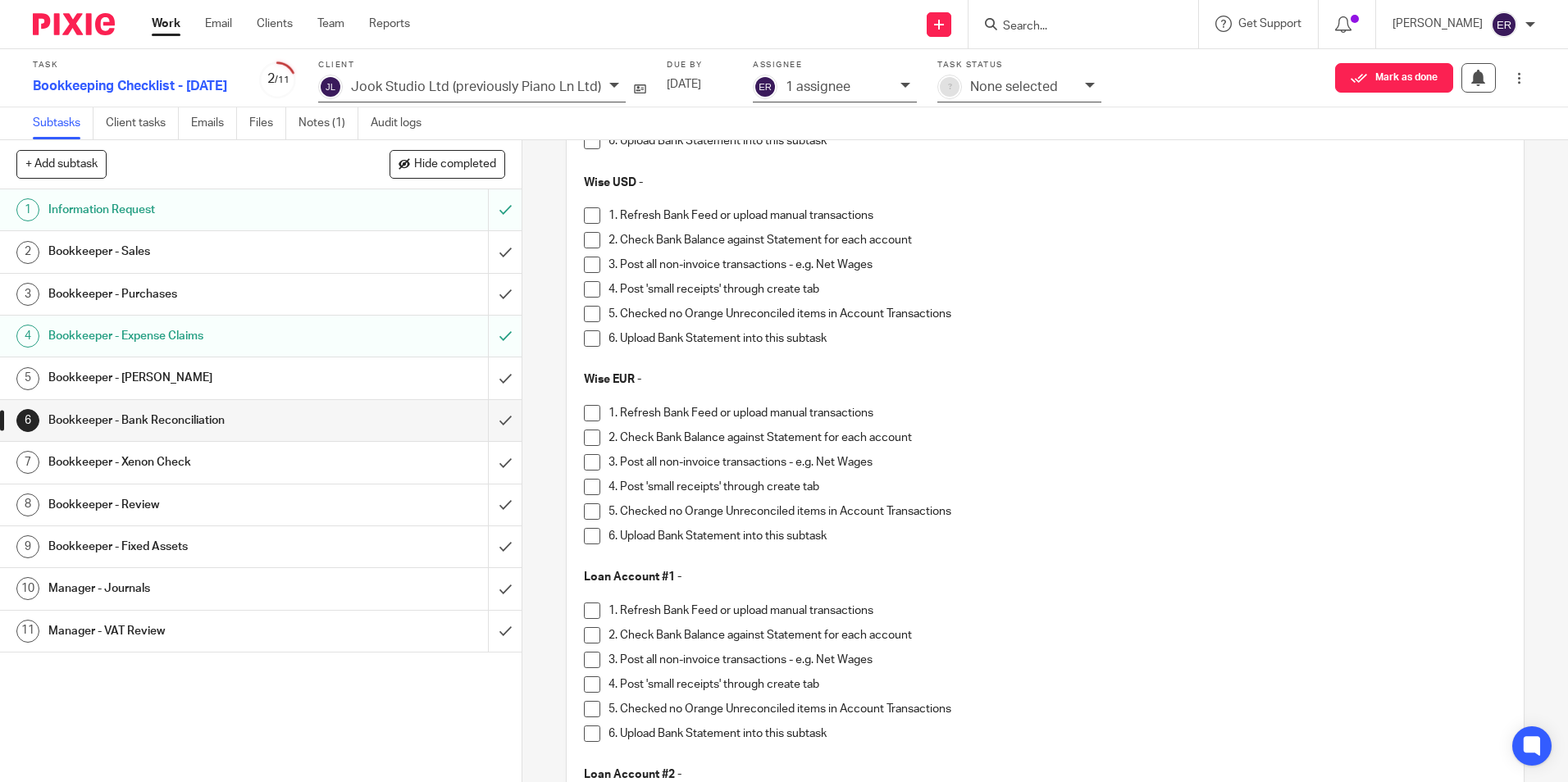
scroll to position [2973, 0]
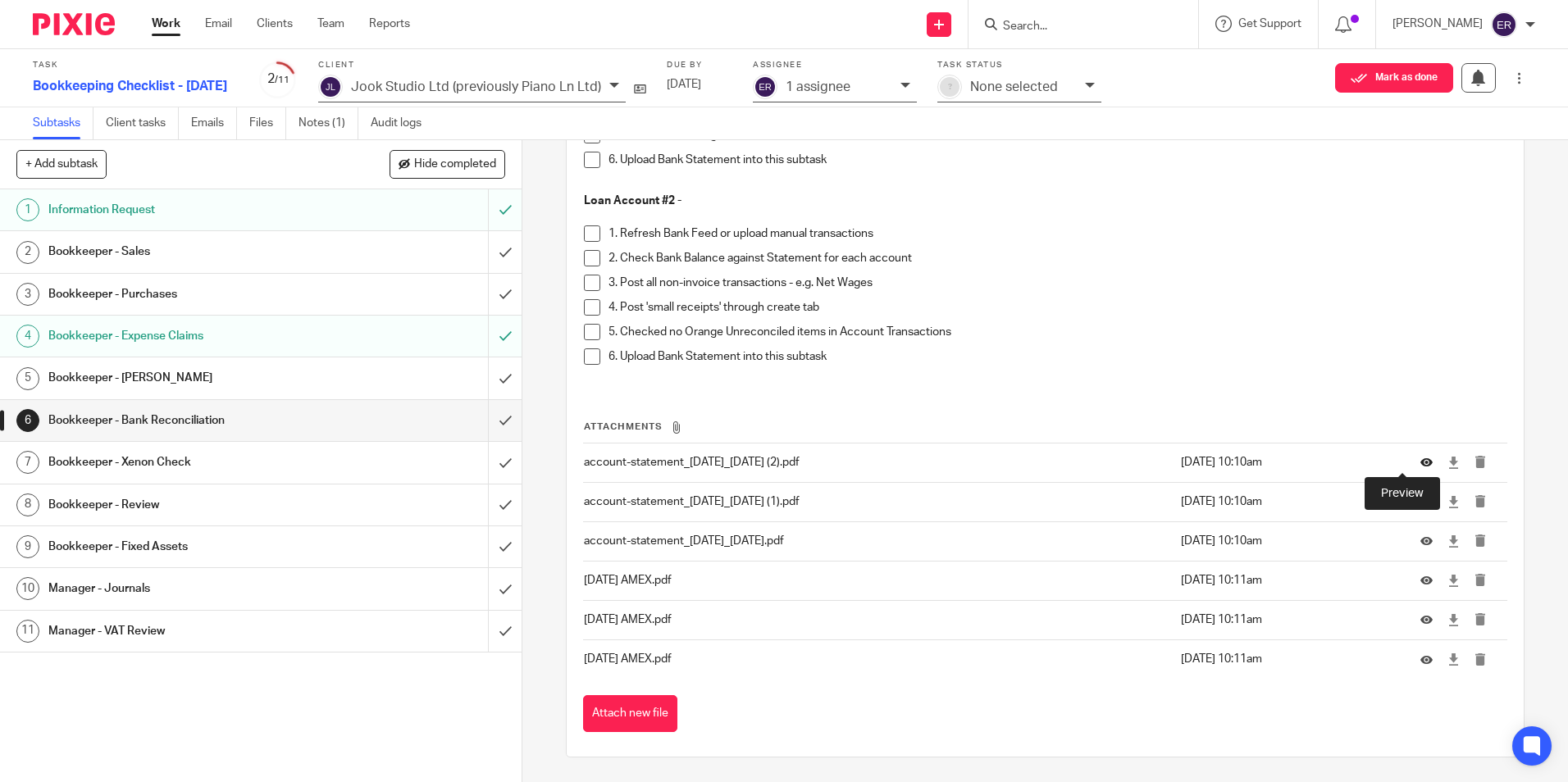
click at [1420, 463] on icon at bounding box center [1426, 463] width 12 height 12
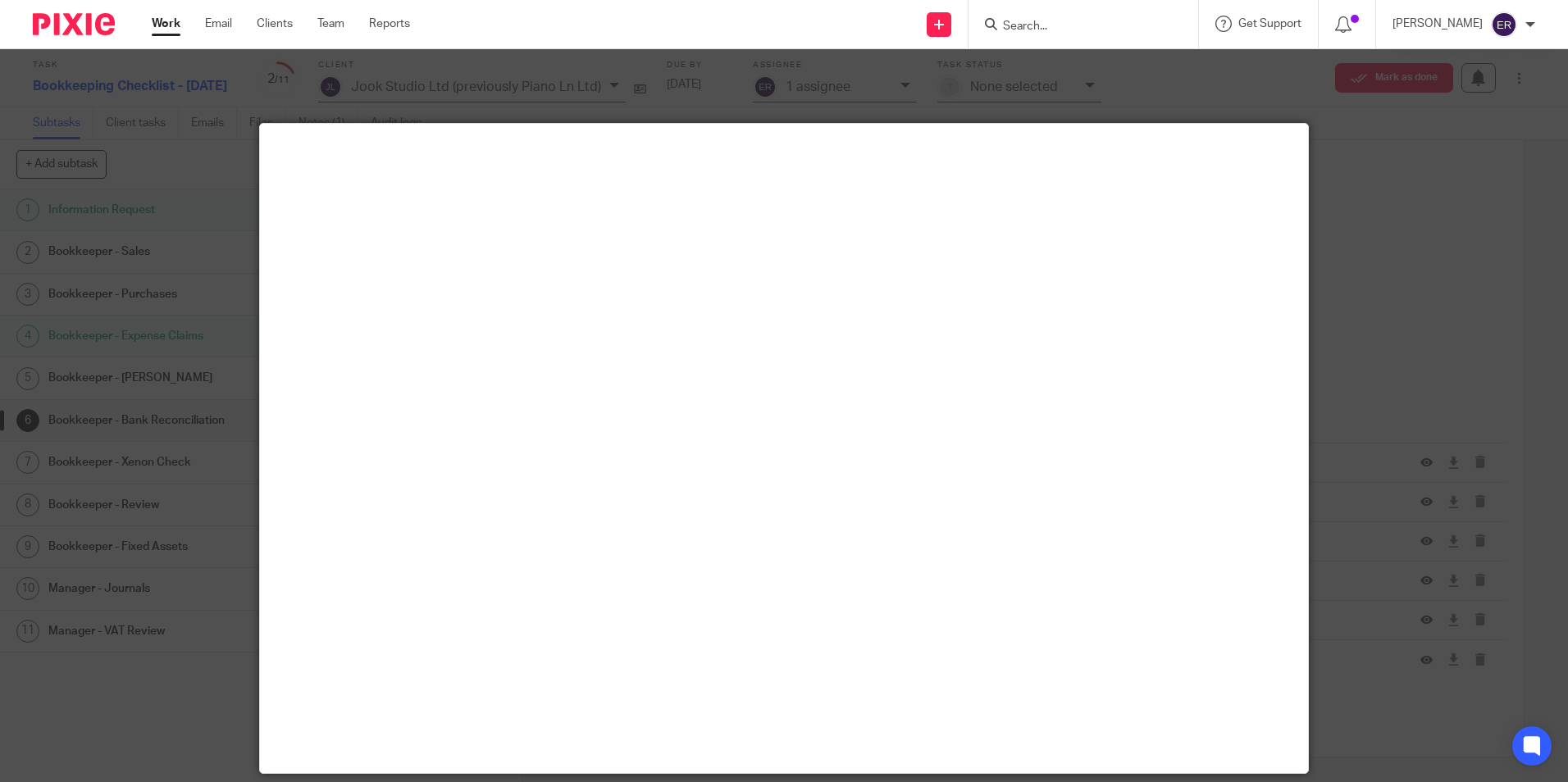
drag, startPoint x: 1435, startPoint y: 384, endPoint x: 1414, endPoint y: 384, distance: 21.0
click at [1434, 384] on div at bounding box center [784, 391] width 1568 height 782
click at [1461, 138] on div at bounding box center [784, 391] width 1568 height 782
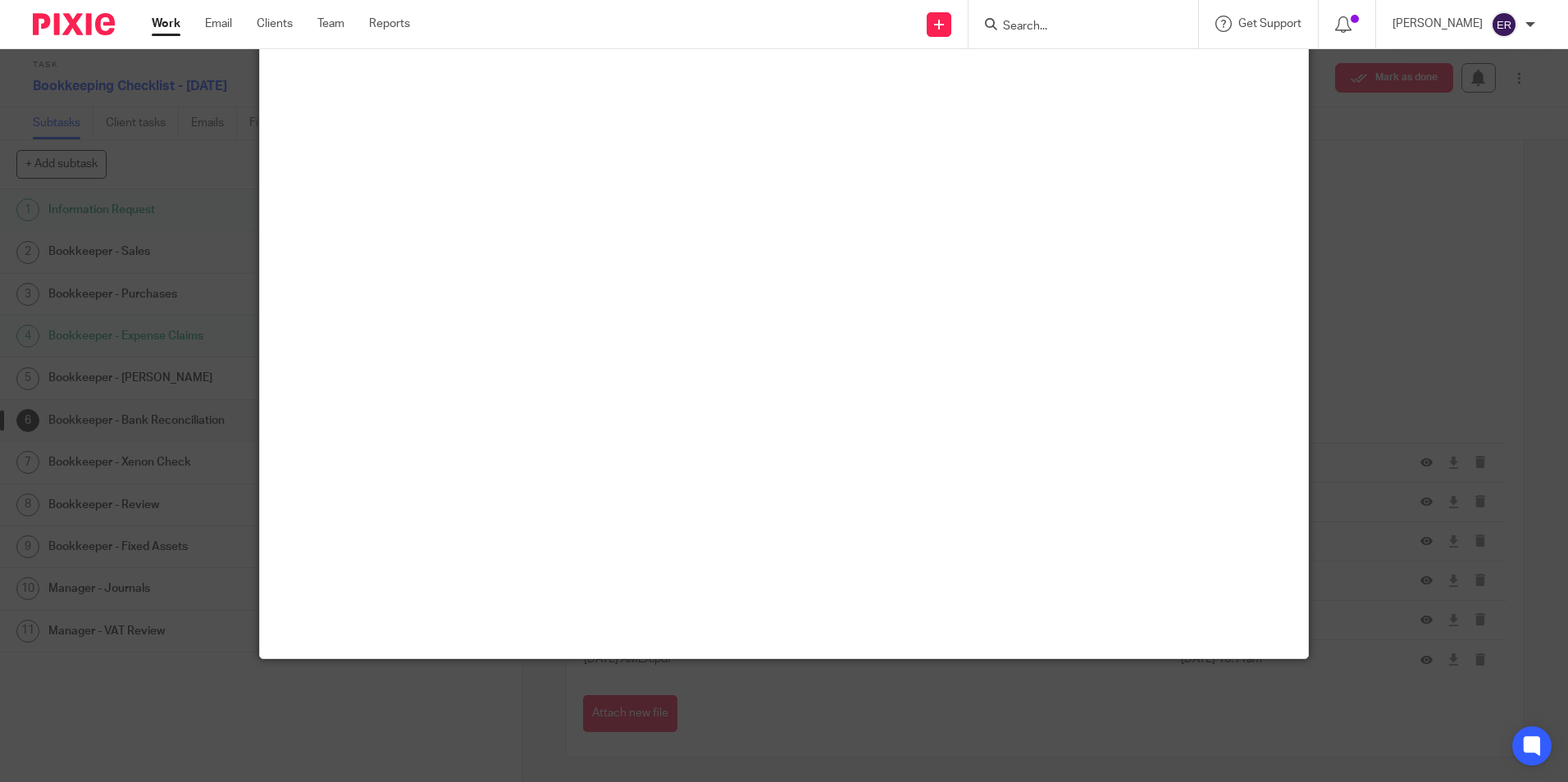
scroll to position [0, 0]
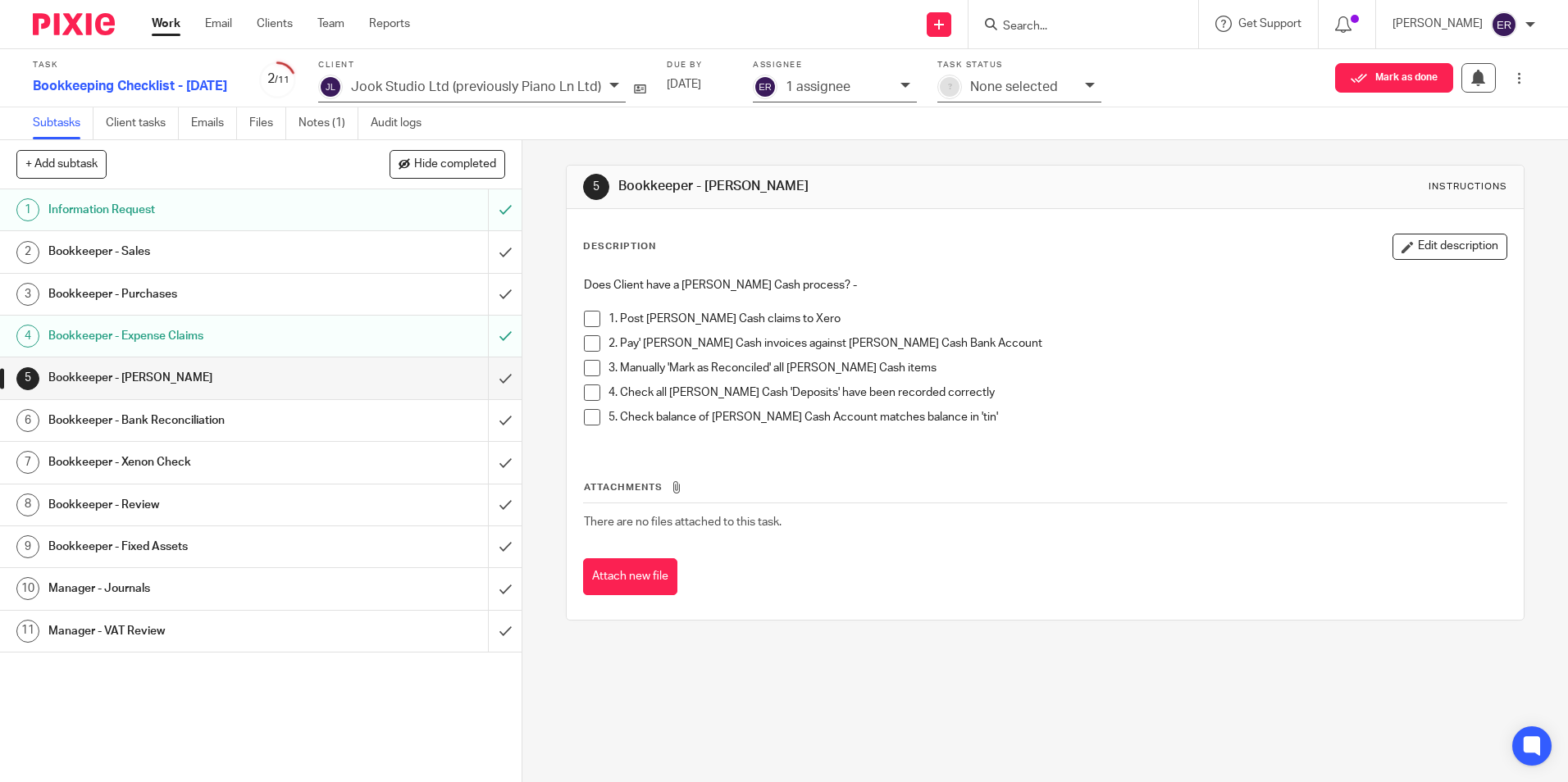
click at [387, 414] on div "Bookkeeper - Bank Reconciliation" at bounding box center [260, 420] width 424 height 25
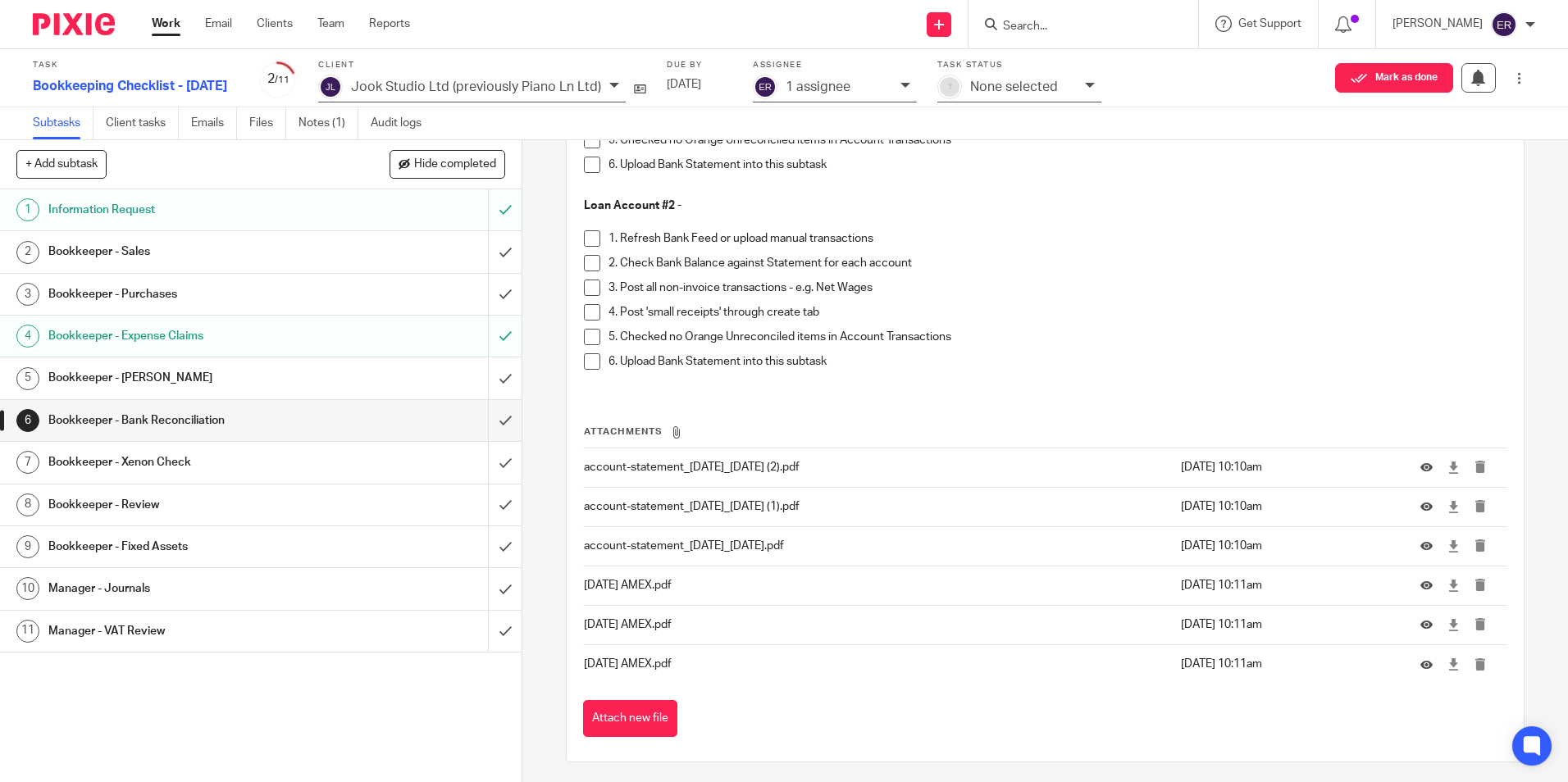
scroll to position [2973, 0]
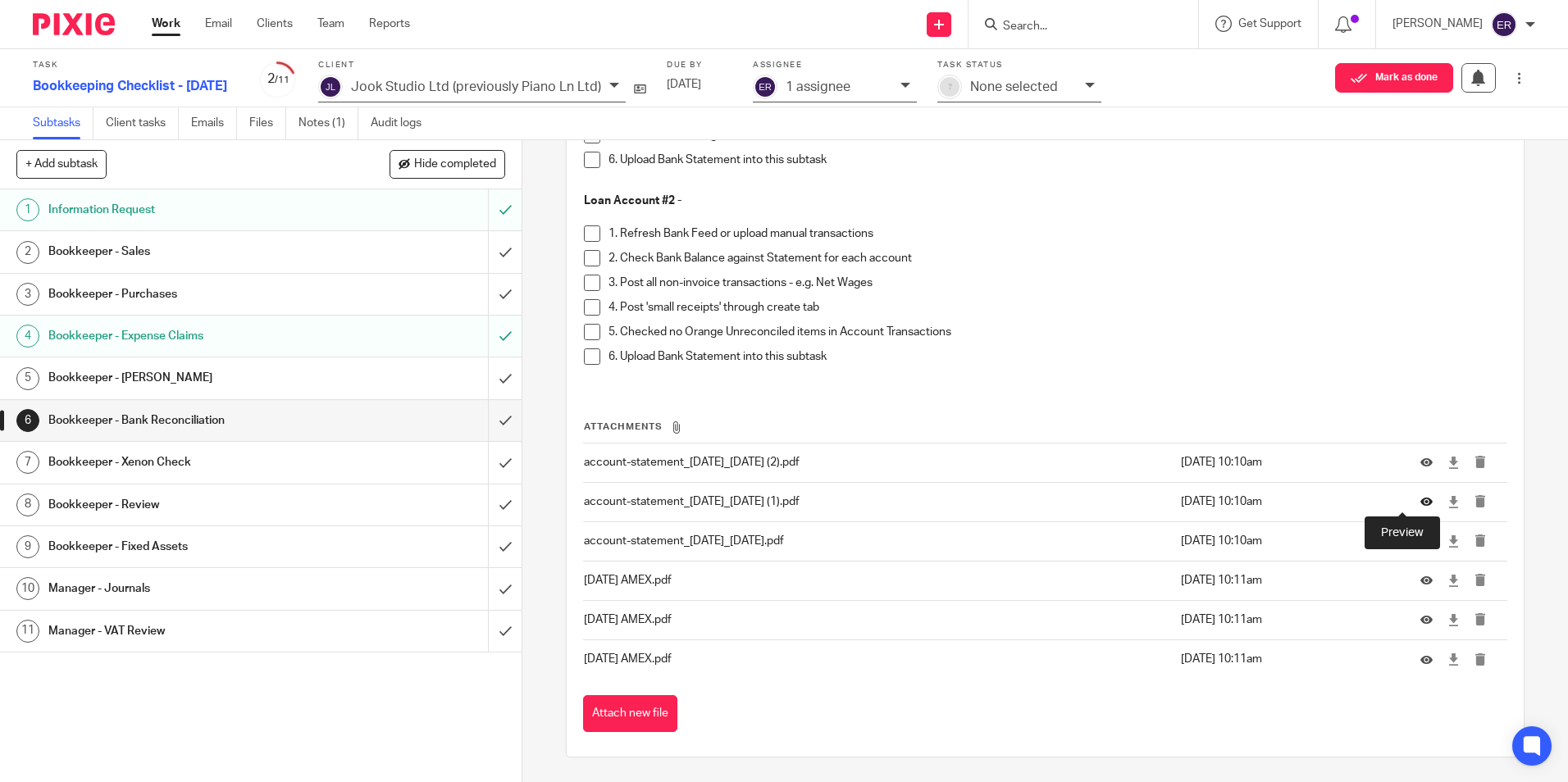
click at [1420, 500] on icon at bounding box center [1426, 502] width 12 height 12
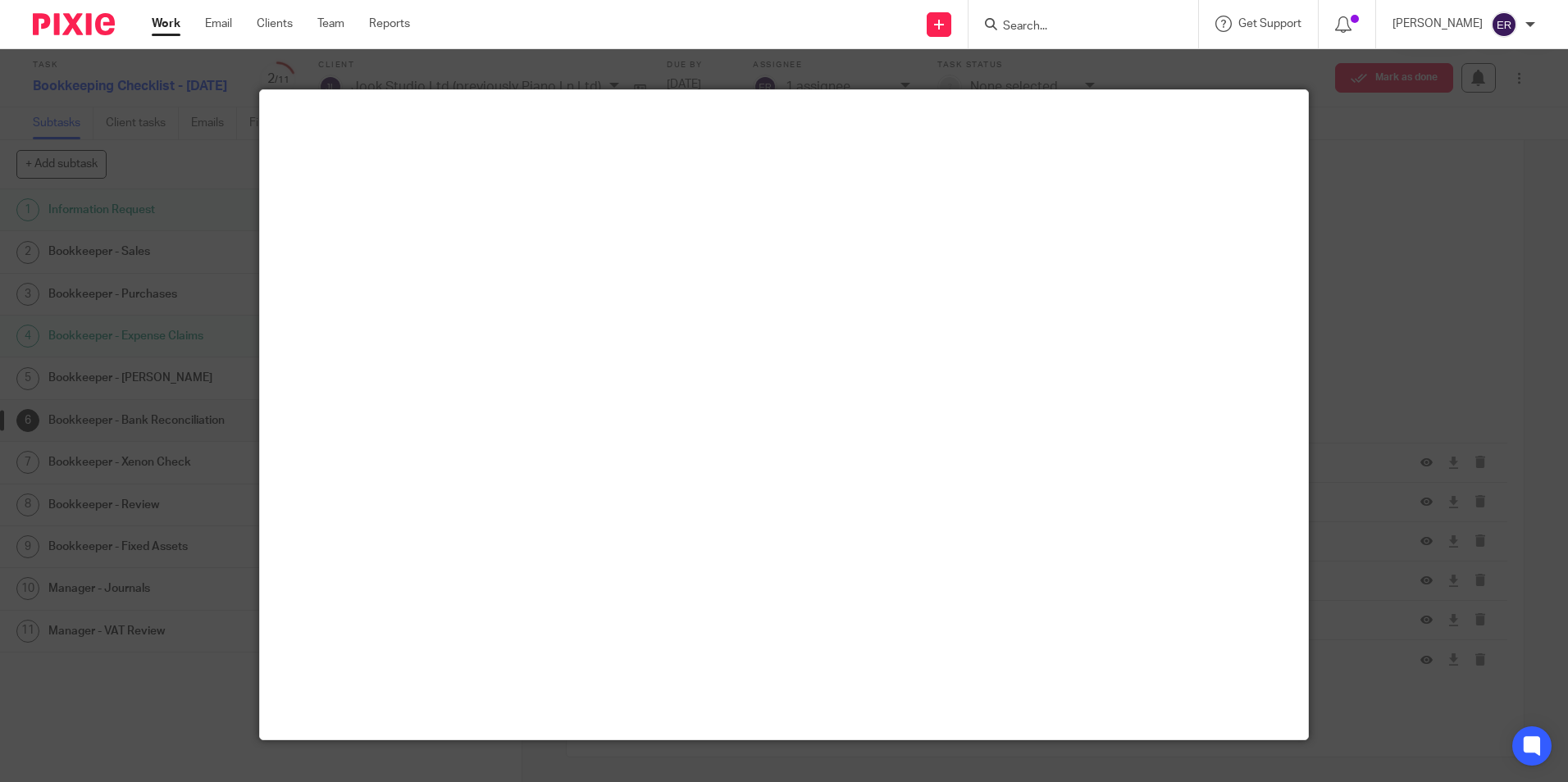
scroll to position [0, 0]
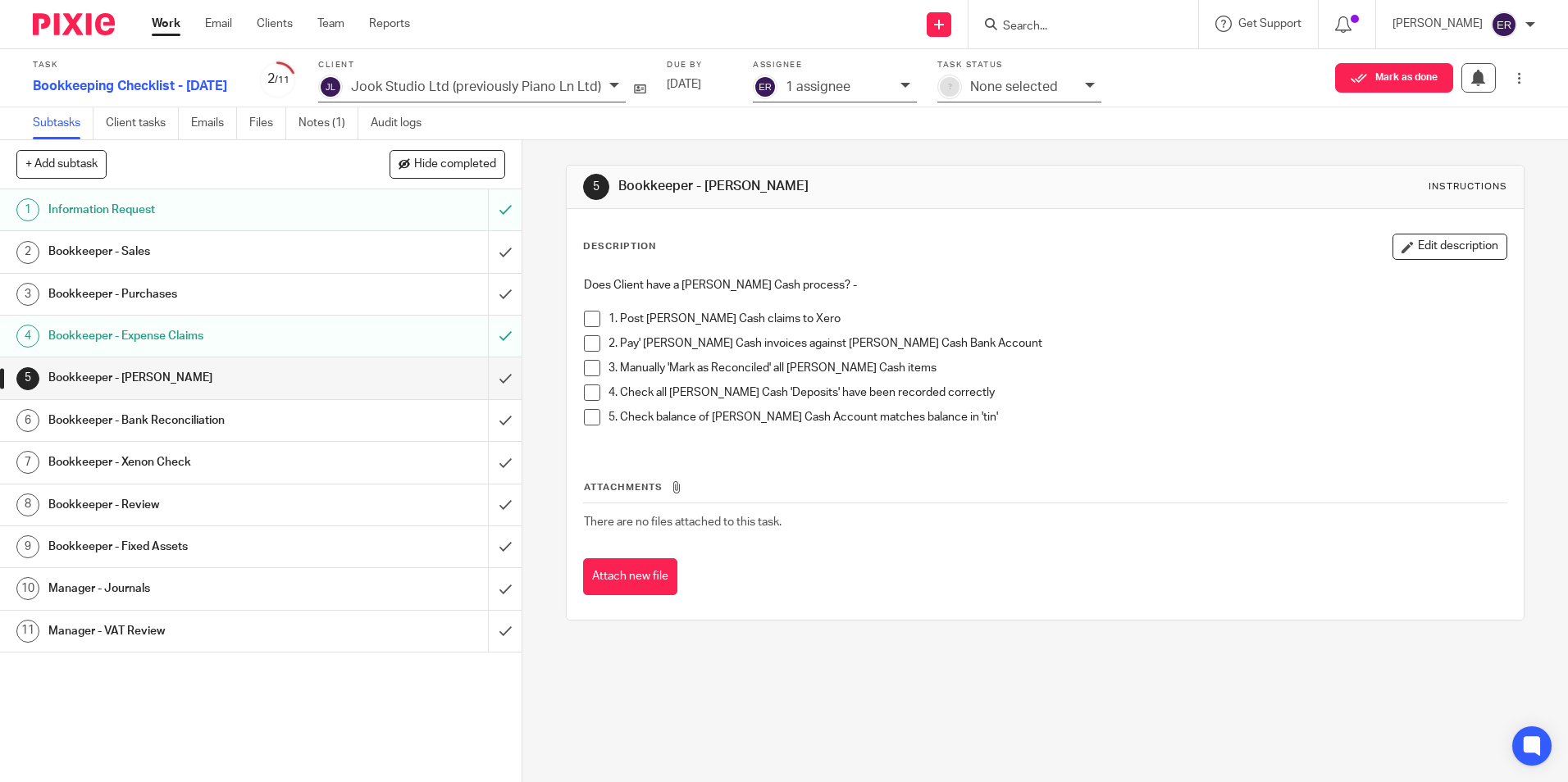
click at [194, 421] on h1 "Bookkeeper - Bank Reconciliation" at bounding box center [189, 420] width 282 height 25
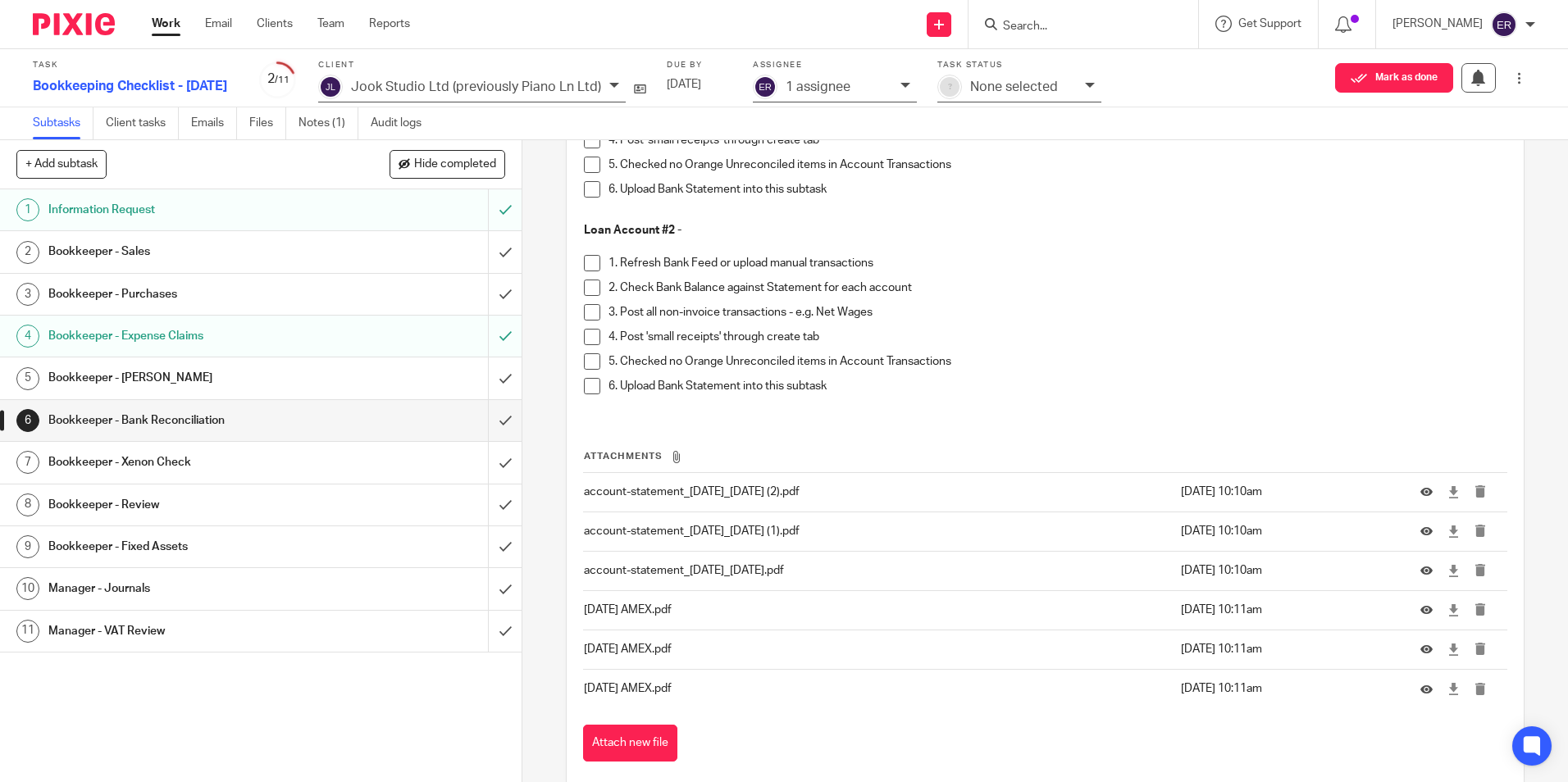
scroll to position [2973, 0]
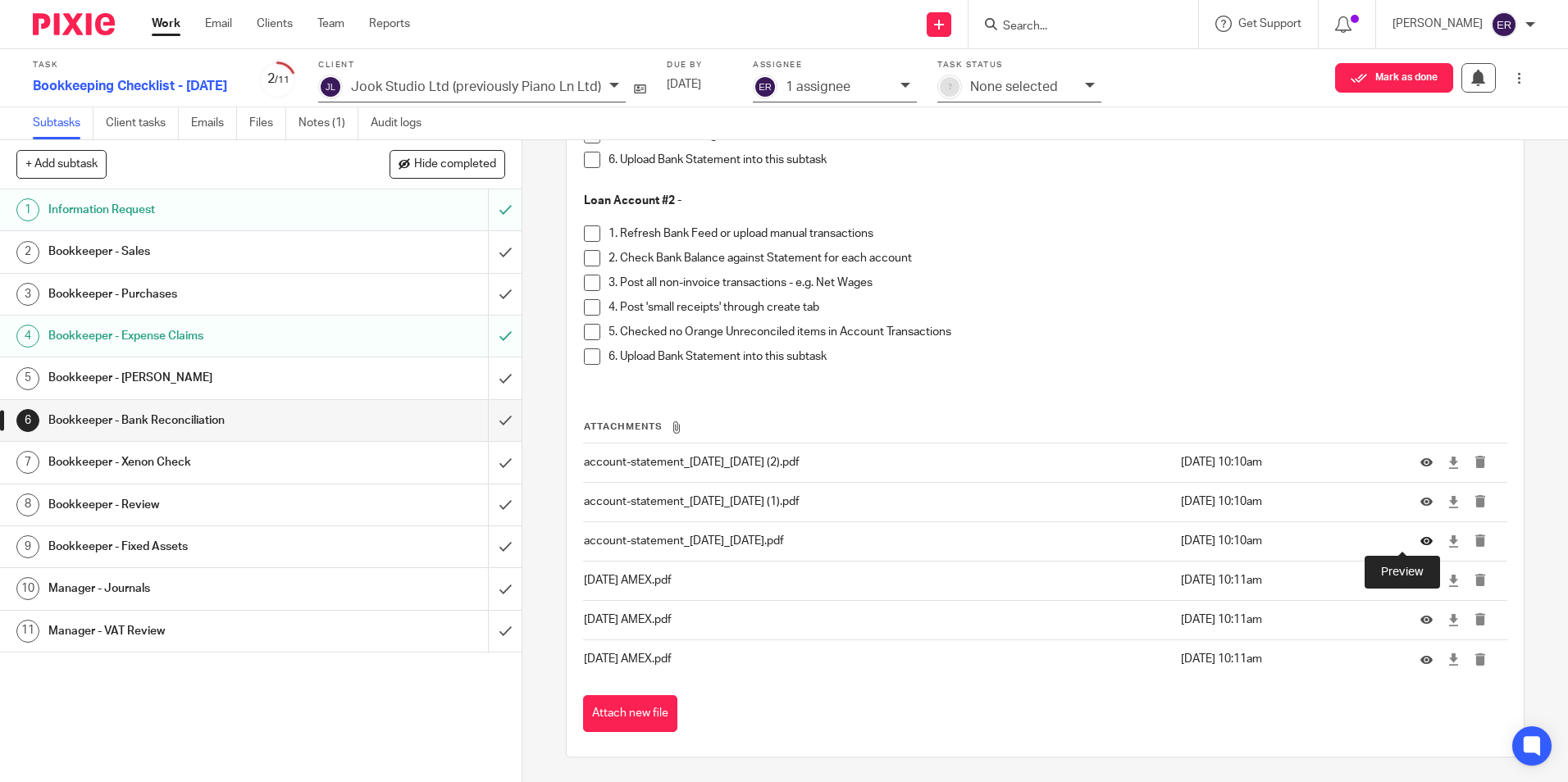
click at [1420, 543] on icon at bounding box center [1426, 542] width 12 height 12
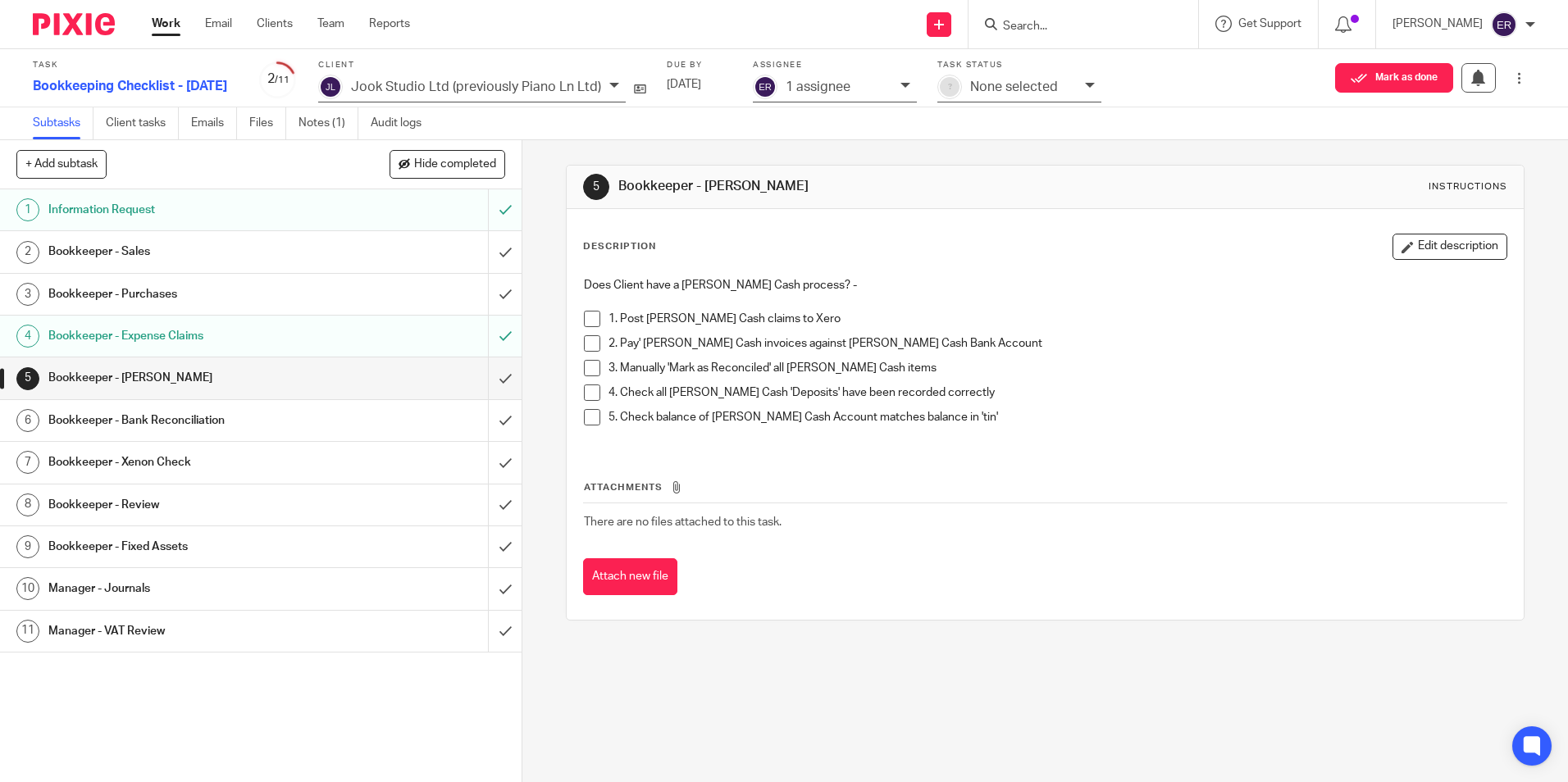
click at [194, 423] on h1 "Bookkeeper - Bank Reconciliation" at bounding box center [189, 420] width 282 height 25
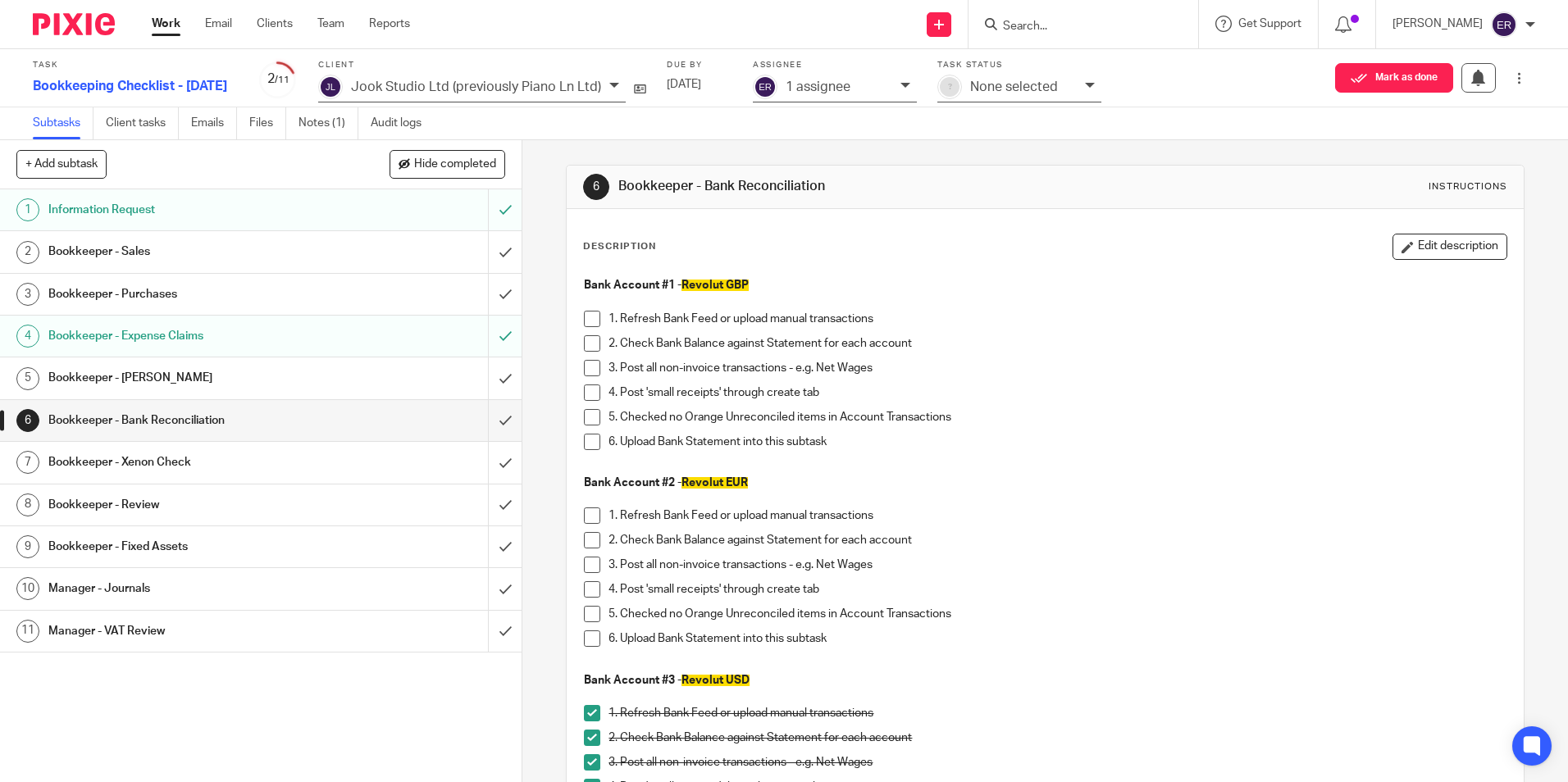
click at [588, 319] on span at bounding box center [592, 318] width 16 height 16
click at [592, 341] on span at bounding box center [592, 343] width 16 height 16
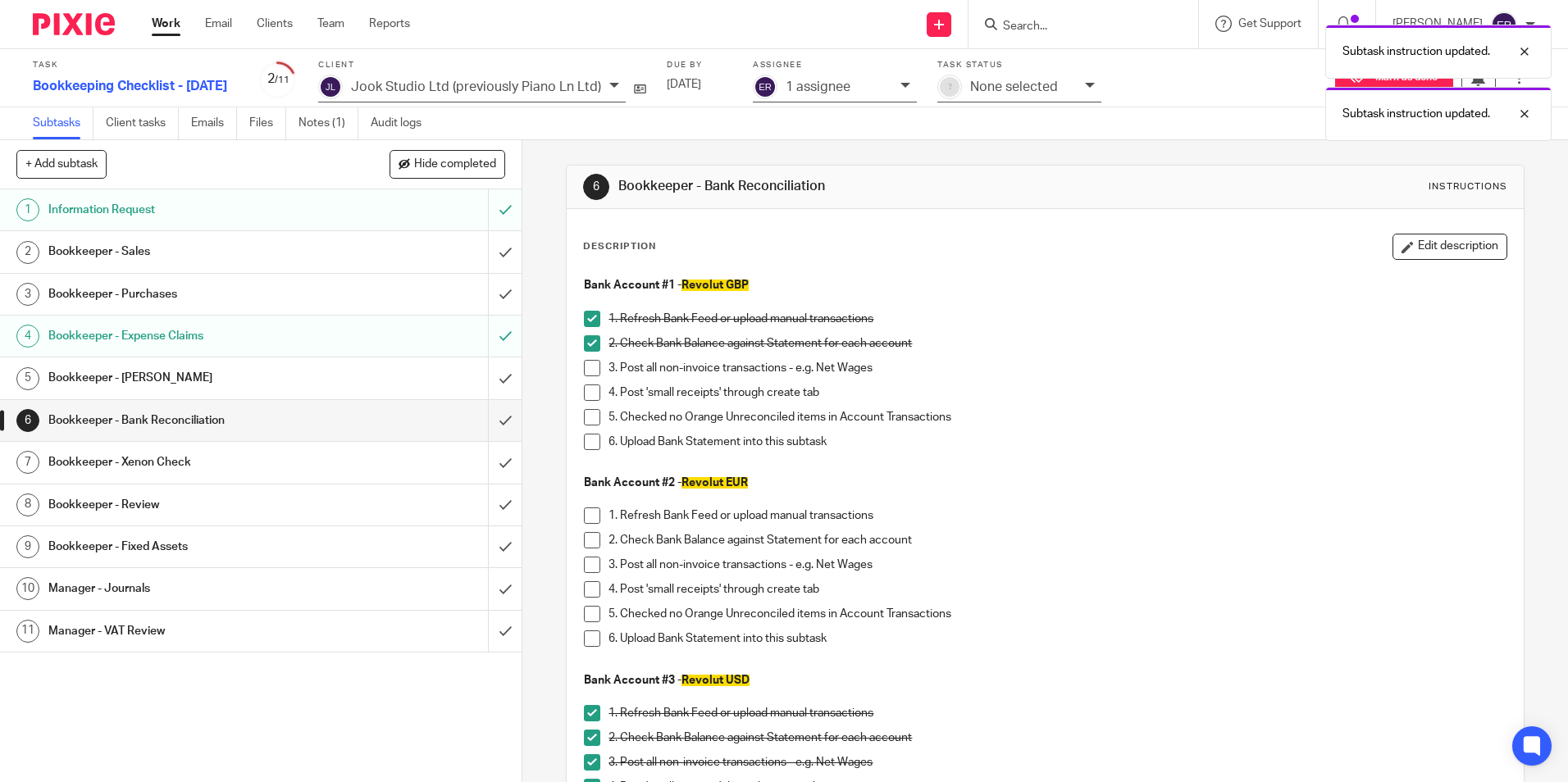
click at [591, 365] on span at bounding box center [592, 368] width 16 height 16
click at [588, 391] on span at bounding box center [592, 392] width 16 height 16
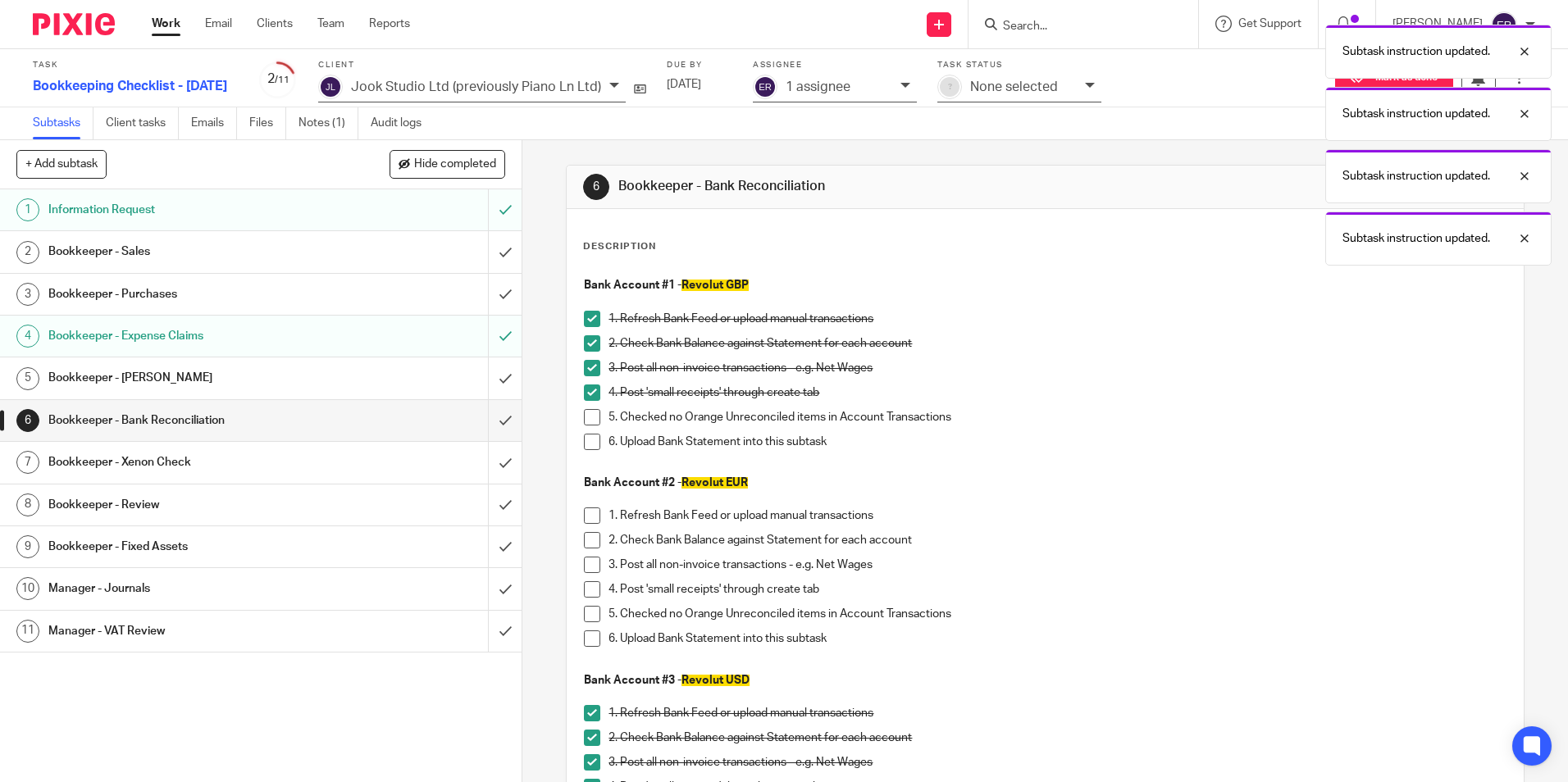
drag, startPoint x: 588, startPoint y: 414, endPoint x: 589, endPoint y: 436, distance: 22.0
click at [588, 415] on span at bounding box center [592, 417] width 16 height 16
click at [589, 439] on span at bounding box center [592, 442] width 16 height 16
click at [586, 517] on span at bounding box center [592, 515] width 16 height 16
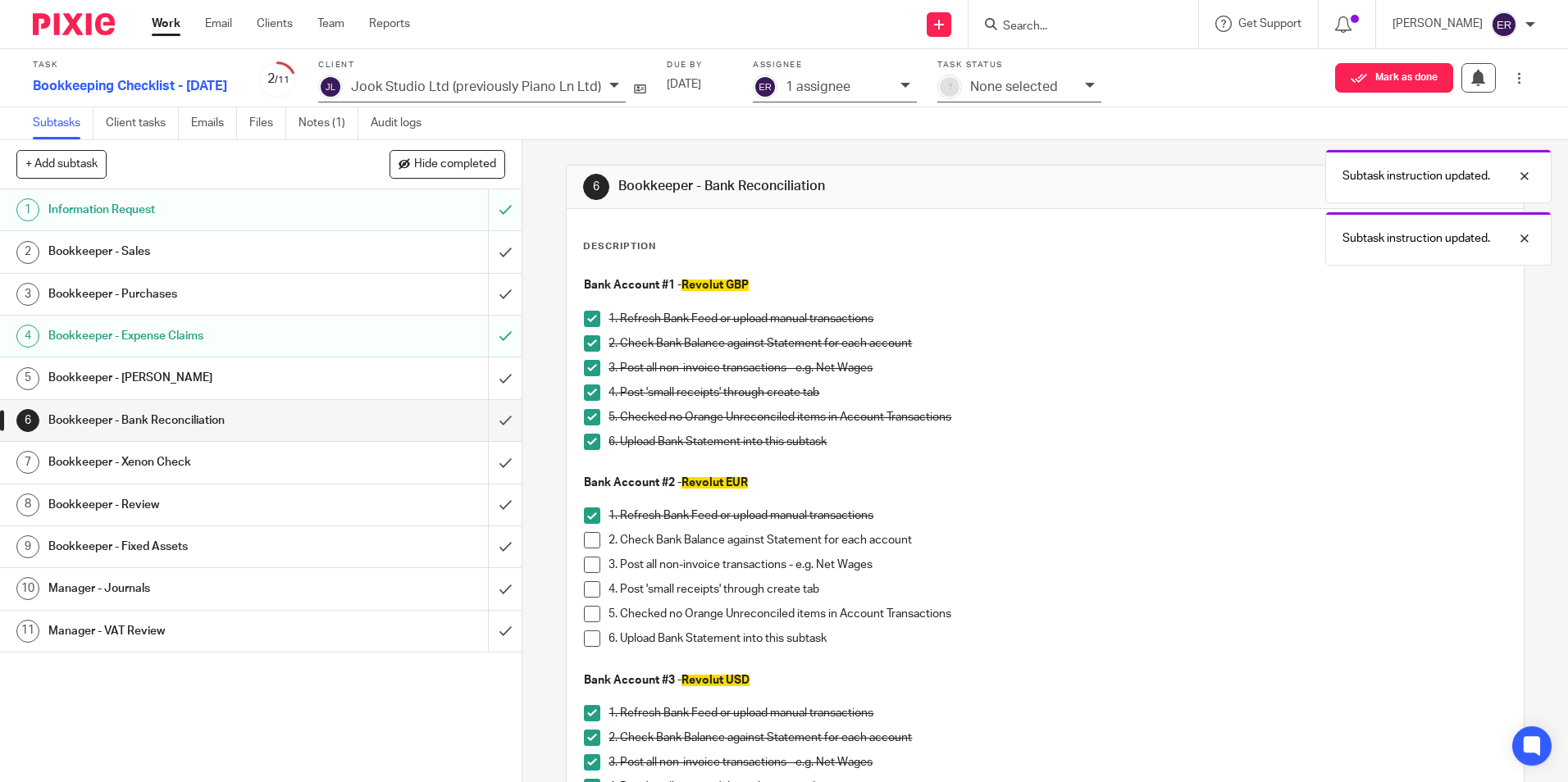
click at [587, 541] on span at bounding box center [592, 540] width 16 height 16
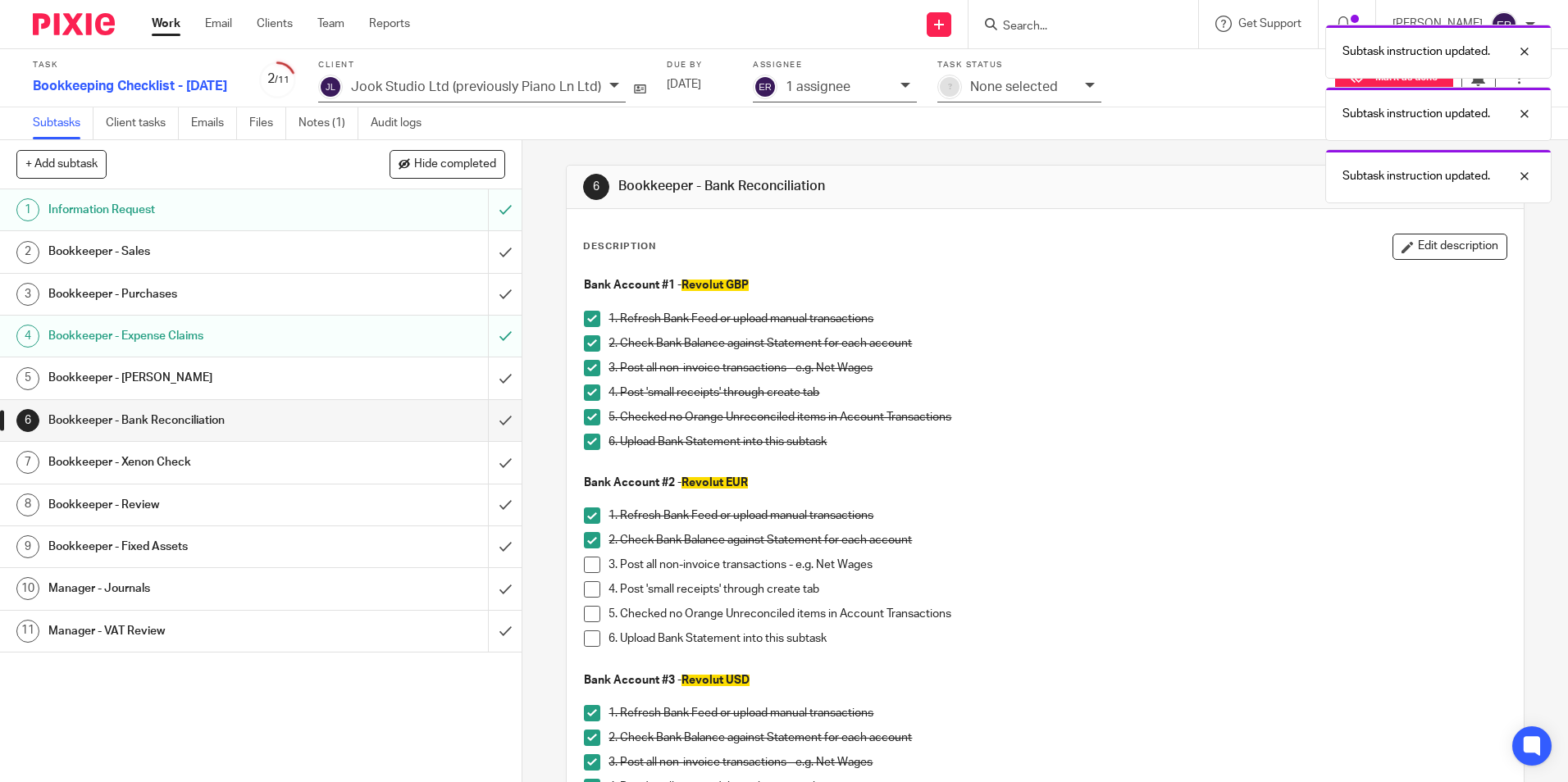
click at [587, 560] on span at bounding box center [592, 565] width 16 height 16
click at [589, 588] on span at bounding box center [592, 589] width 16 height 16
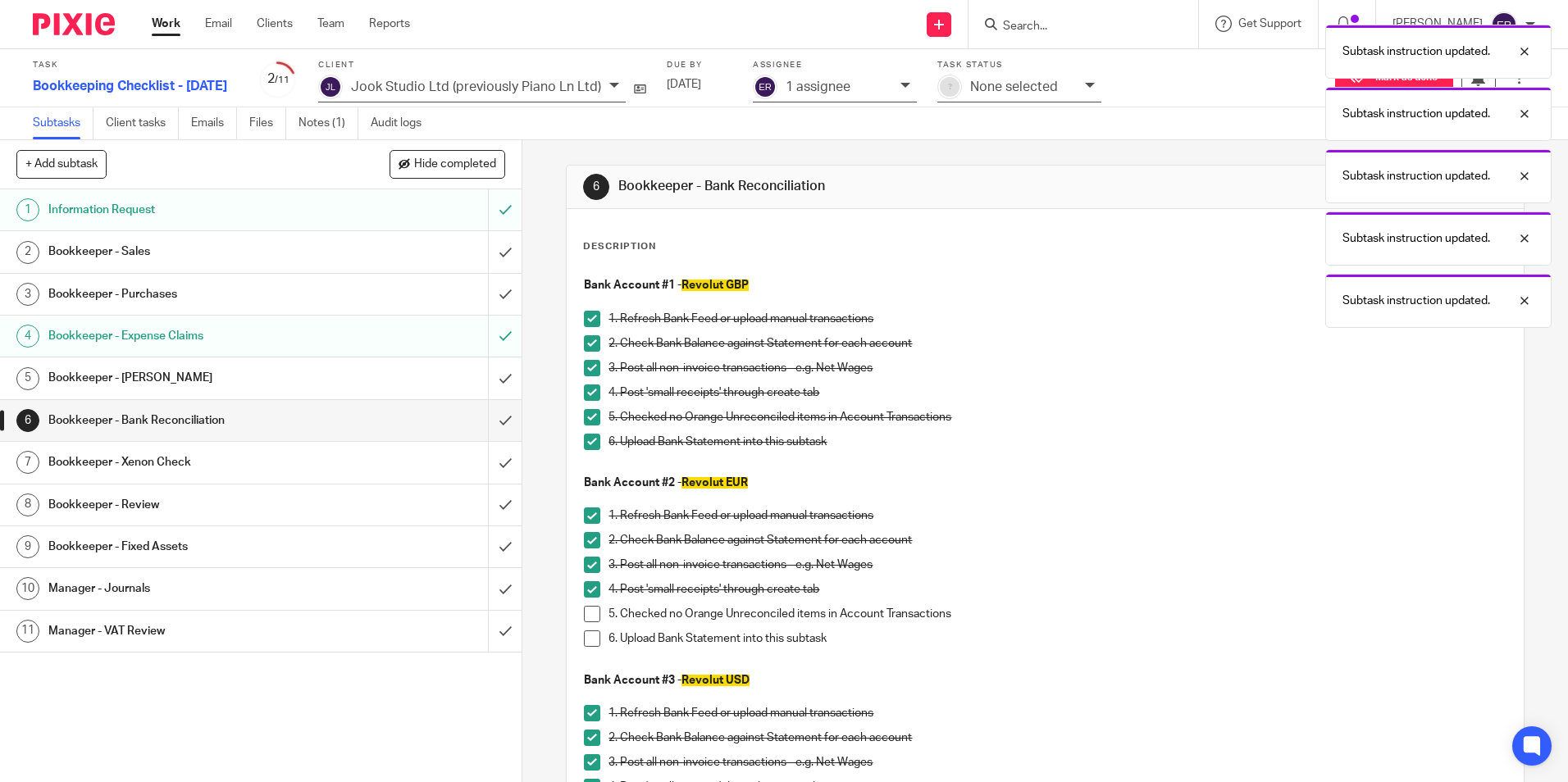
click at [589, 612] on span at bounding box center [592, 614] width 16 height 16
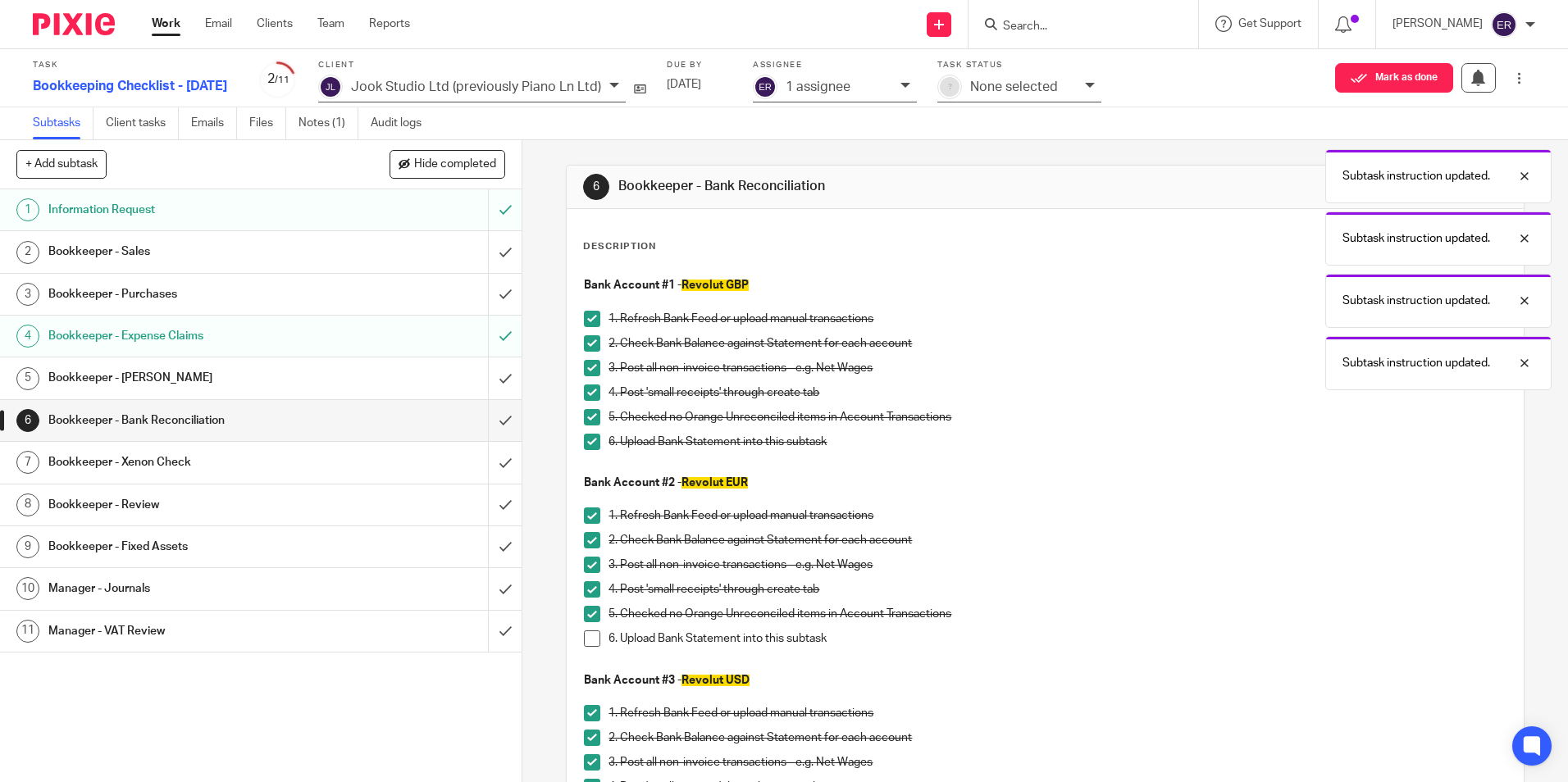
click at [589, 642] on span at bounding box center [592, 639] width 16 height 16
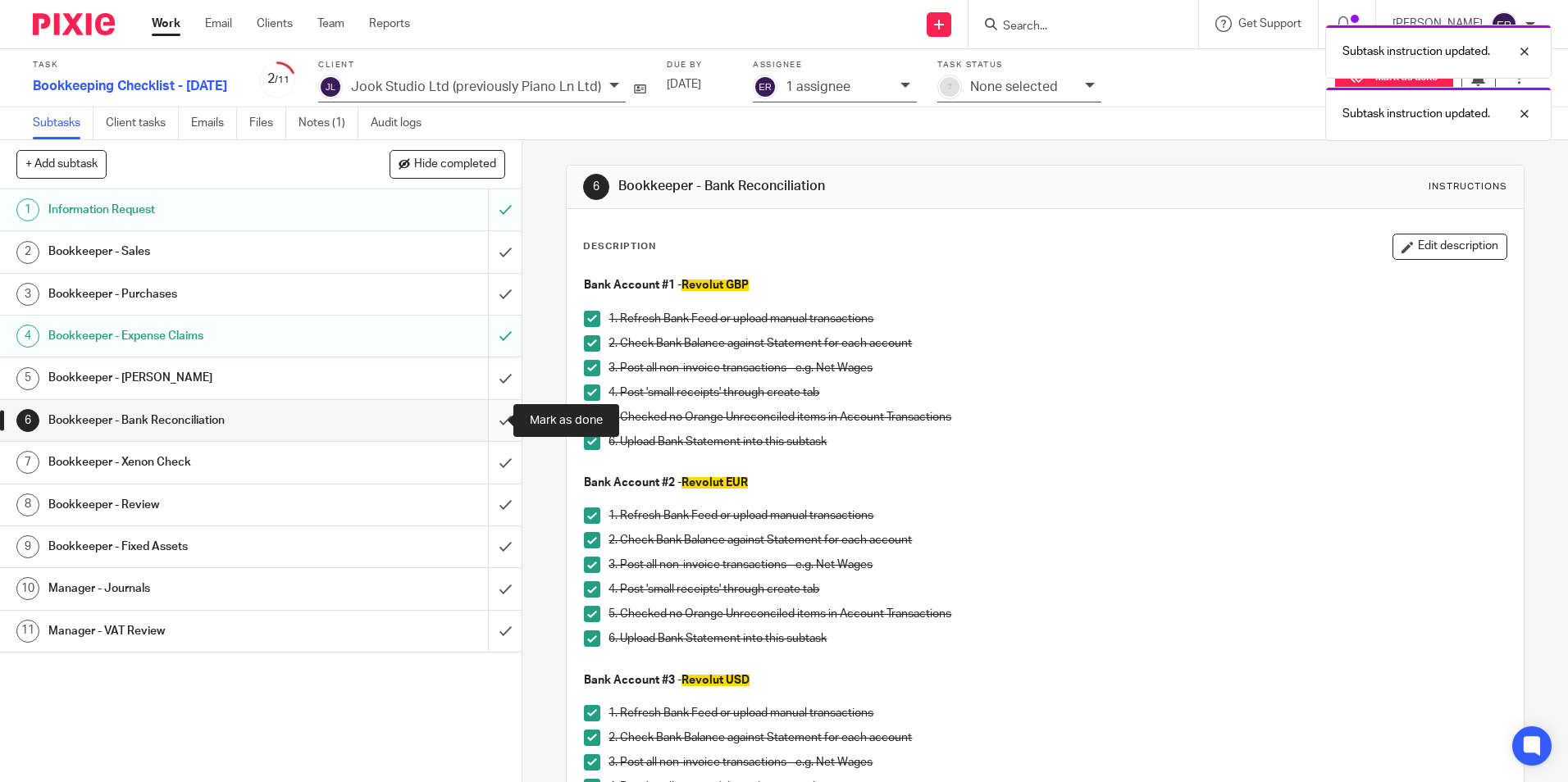
click at [493, 421] on input "submit" at bounding box center [261, 420] width 521 height 41
